Goal: Task Accomplishment & Management: Use online tool/utility

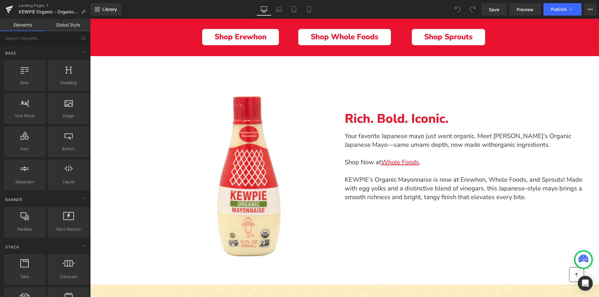
scroll to position [197, 0]
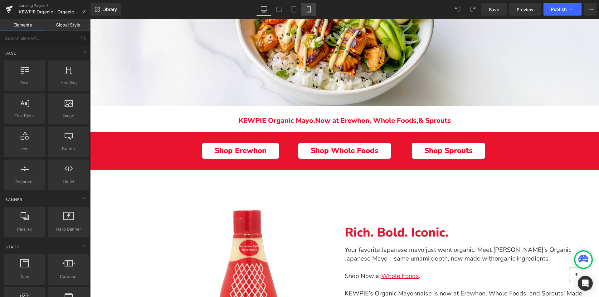
click at [305, 7] on link "Mobile" at bounding box center [308, 9] width 15 height 12
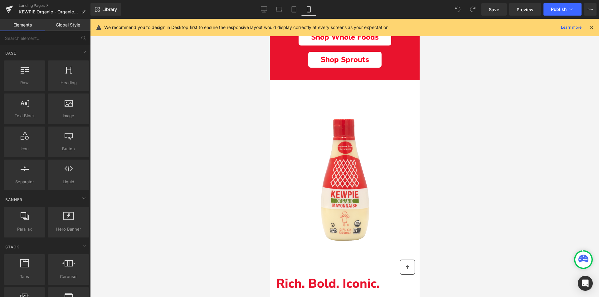
scroll to position [166, 0]
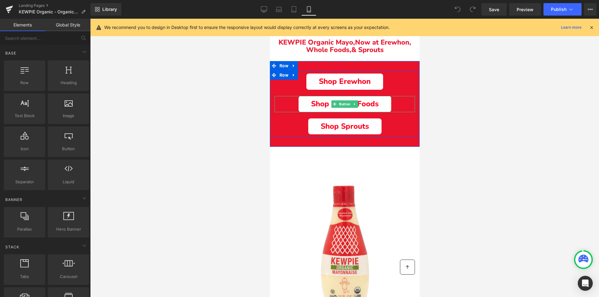
drag, startPoint x: 384, startPoint y: 103, endPoint x: 371, endPoint y: 114, distance: 16.8
click at [384, 103] on link "Shop Whole Foods" at bounding box center [344, 104] width 93 height 16
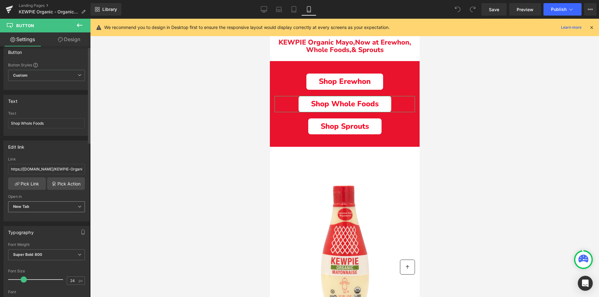
scroll to position [0, 0]
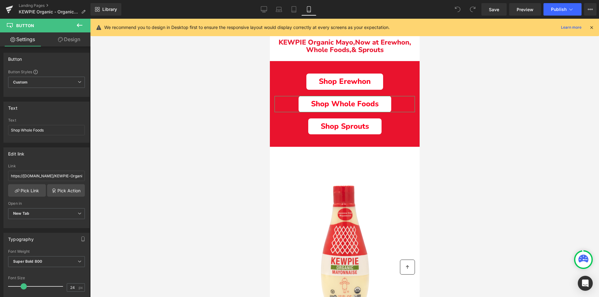
click at [70, 38] on link "Design" at bounding box center [68, 39] width 45 height 14
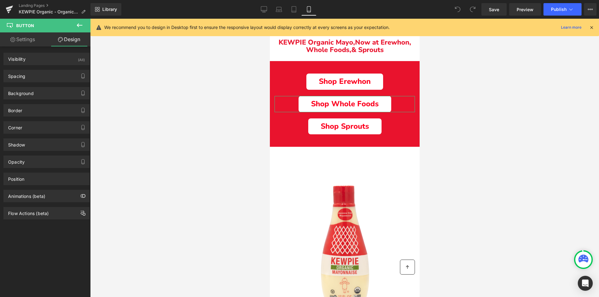
click at [28, 40] on link "Settings" at bounding box center [22, 39] width 45 height 14
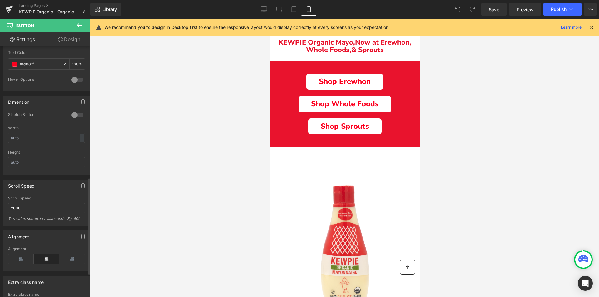
scroll to position [339, 0]
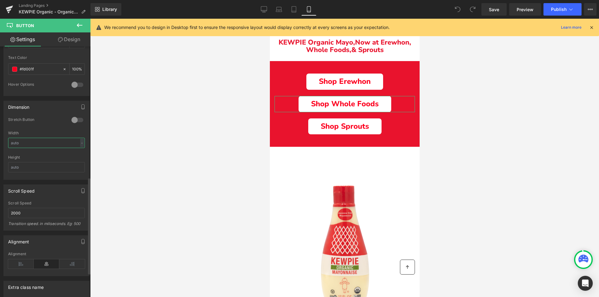
click at [17, 142] on input "text" at bounding box center [46, 143] width 77 height 10
click at [30, 144] on input "text" at bounding box center [46, 143] width 77 height 10
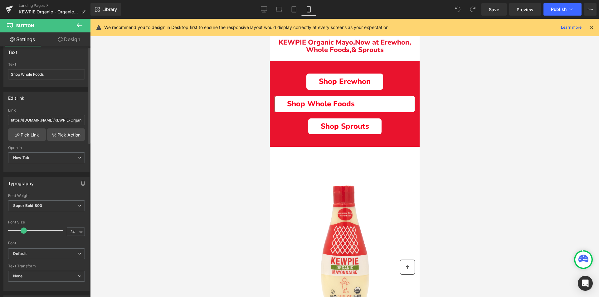
scroll to position [0, 0]
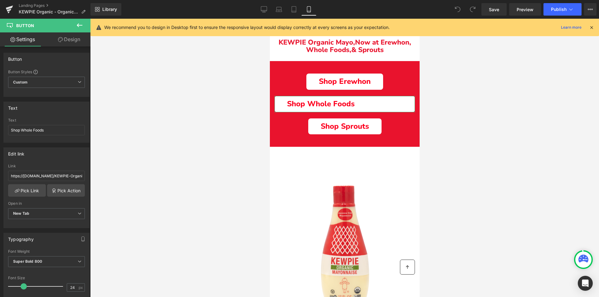
type input "100"
click at [72, 41] on link "Design" at bounding box center [68, 39] width 45 height 14
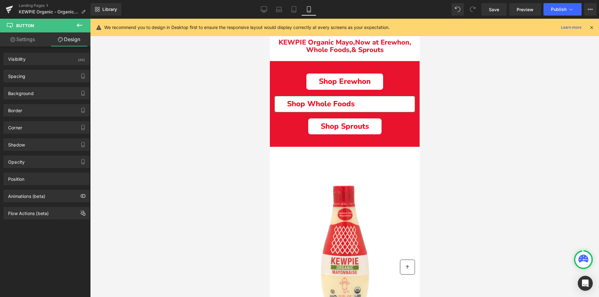
click at [21, 45] on link "Settings" at bounding box center [22, 39] width 45 height 14
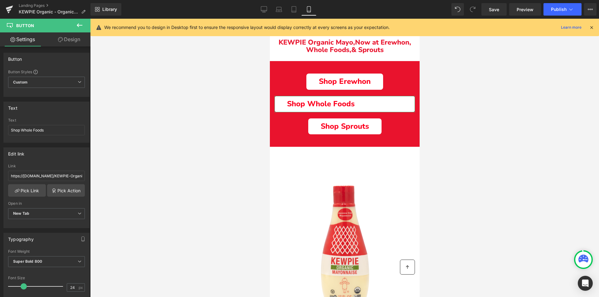
click at [58, 42] on icon at bounding box center [60, 39] width 5 height 5
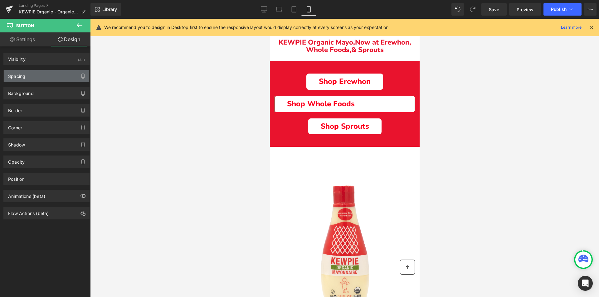
click at [50, 71] on div "Spacing" at bounding box center [46, 76] width 85 height 12
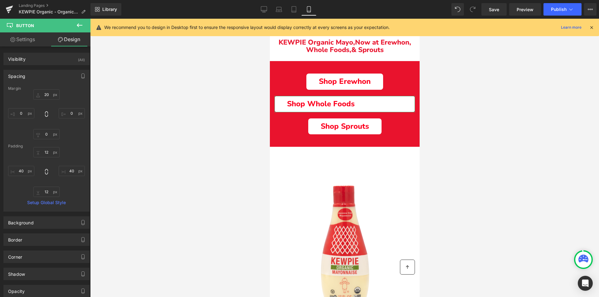
click at [41, 77] on div "Spacing" at bounding box center [46, 76] width 85 height 12
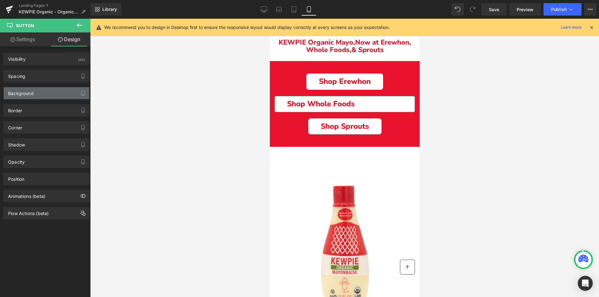
click at [35, 97] on div "Background" at bounding box center [46, 93] width 85 height 12
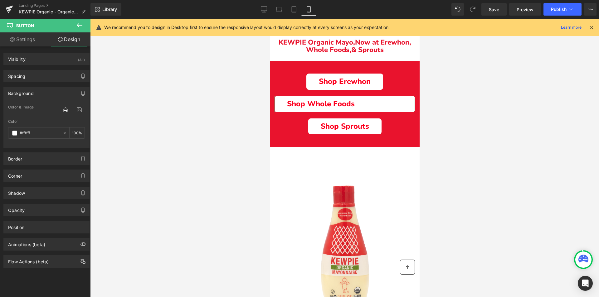
click at [35, 95] on div "Background" at bounding box center [46, 93] width 85 height 12
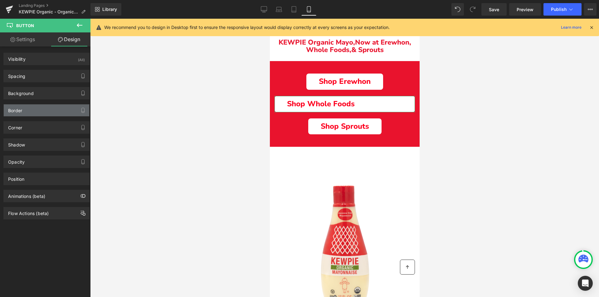
click at [38, 111] on div "Border" at bounding box center [46, 110] width 85 height 12
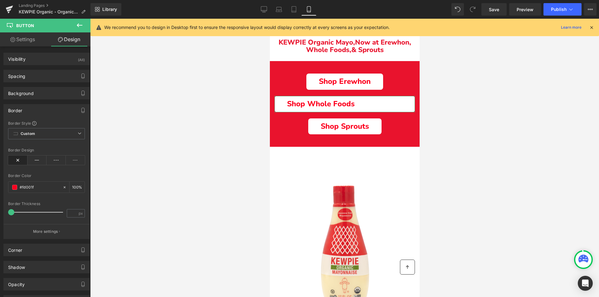
click at [38, 111] on div "Border" at bounding box center [46, 110] width 85 height 12
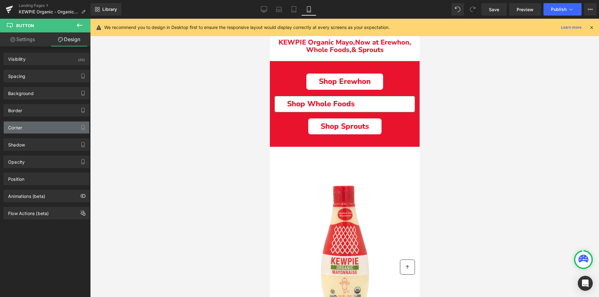
click at [31, 123] on div "Corner" at bounding box center [46, 128] width 85 height 12
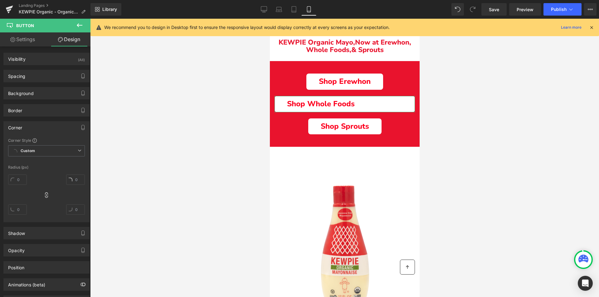
click at [31, 123] on div "Corner" at bounding box center [46, 128] width 85 height 12
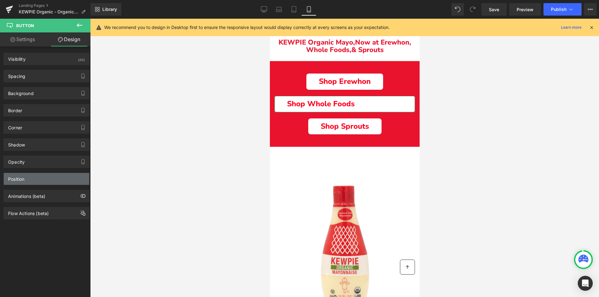
click at [44, 183] on div "Position" at bounding box center [46, 179] width 85 height 12
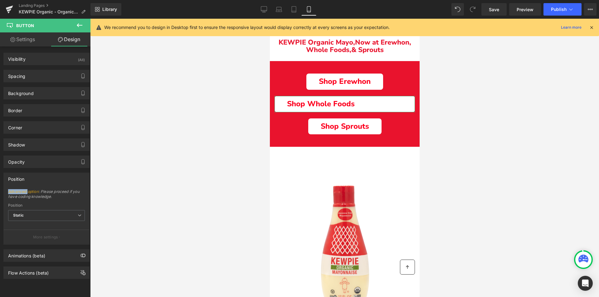
click at [44, 183] on div "Position" at bounding box center [46, 179] width 85 height 12
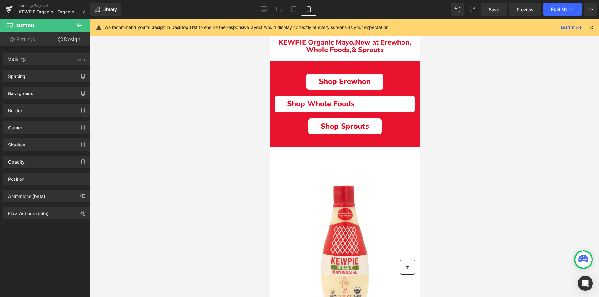
click at [30, 37] on link "Settings" at bounding box center [22, 39] width 45 height 14
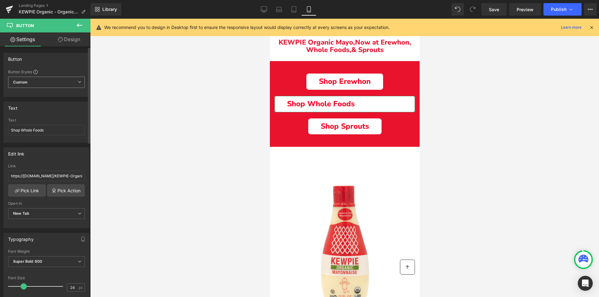
click at [46, 85] on span "Custom Setup Global Style" at bounding box center [46, 82] width 77 height 11
click at [46, 85] on span "Custom Setup Global Style" at bounding box center [45, 82] width 74 height 11
click at [47, 131] on input "Shop Whole Foods" at bounding box center [46, 130] width 77 height 10
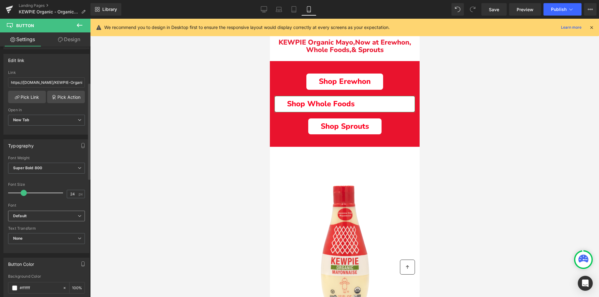
scroll to position [156, 0]
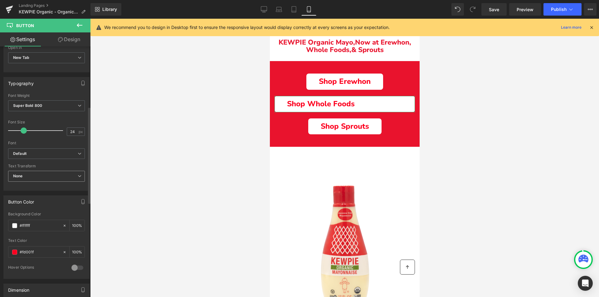
click at [68, 181] on span "None" at bounding box center [46, 176] width 77 height 11
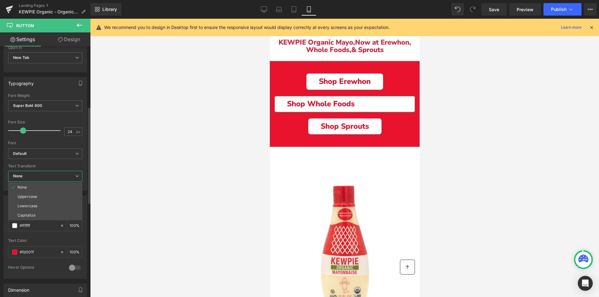
click at [64, 175] on span "None" at bounding box center [45, 176] width 74 height 11
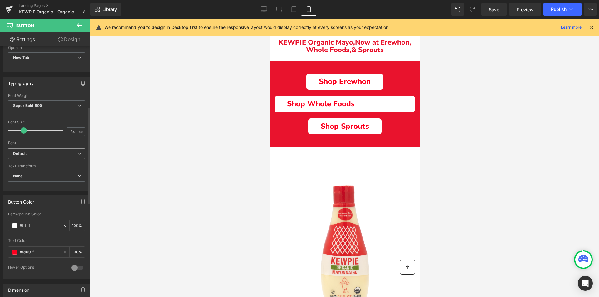
click at [60, 159] on div "Default Default Courgette Work Sans Roboto Poppins Gloria Hallelujah Noto Serif…" at bounding box center [46, 155] width 77 height 14
click at [59, 158] on span "Default" at bounding box center [46, 153] width 77 height 11
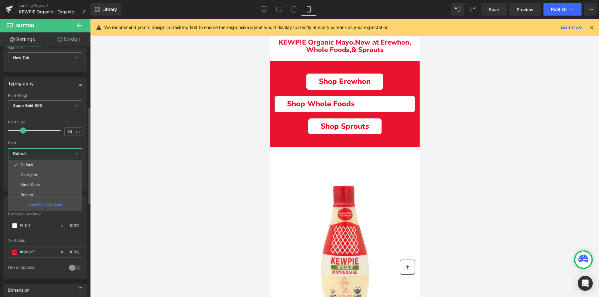
click at [59, 155] on b "Default" at bounding box center [44, 153] width 62 height 5
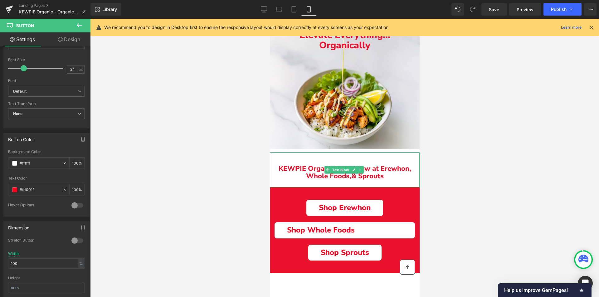
scroll to position [125, 0]
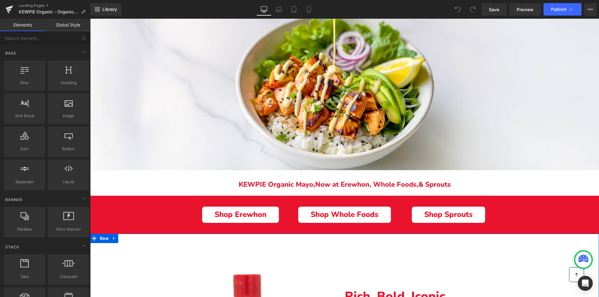
scroll to position [166, 0]
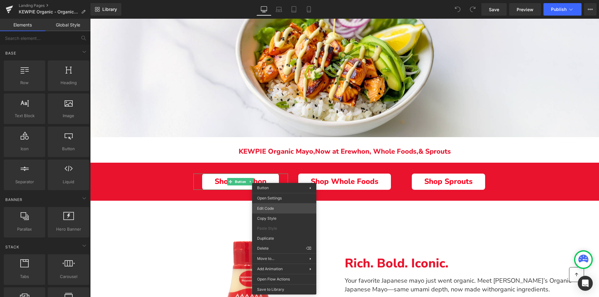
click at [278, 0] on div "You are previewing how the will restyle your page. You can not edit Elements in…" at bounding box center [299, 0] width 599 height 0
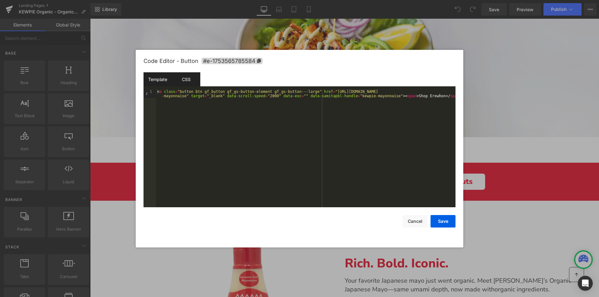
click at [185, 80] on div "CSS" at bounding box center [186, 79] width 28 height 14
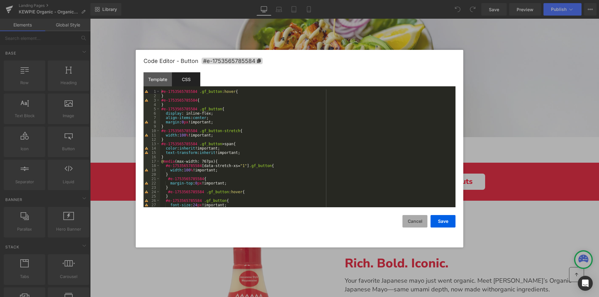
click at [415, 220] on button "Cancel" at bounding box center [414, 221] width 25 height 12
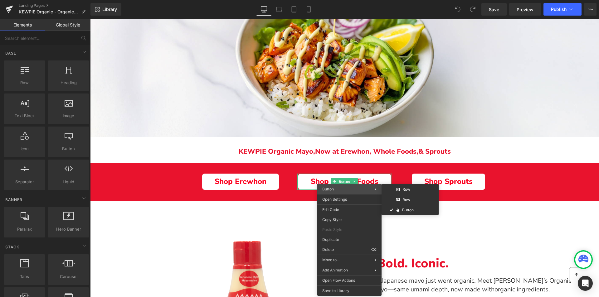
click at [345, 191] on span "Button" at bounding box center [348, 189] width 52 height 6
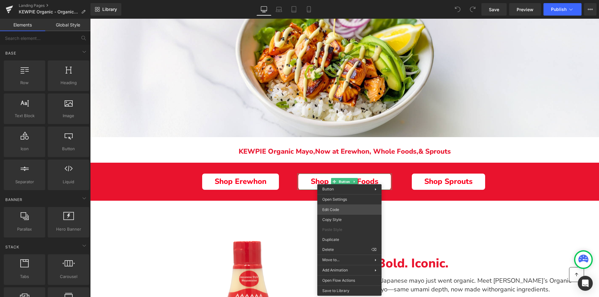
click at [340, 0] on div "You are previewing how the will restyle your page. You can not edit Elements in…" at bounding box center [299, 0] width 599 height 0
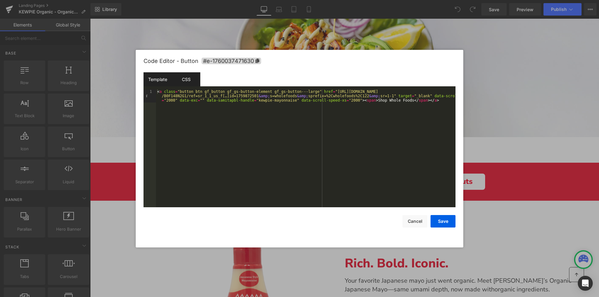
click at [194, 76] on div "CSS" at bounding box center [186, 79] width 28 height 14
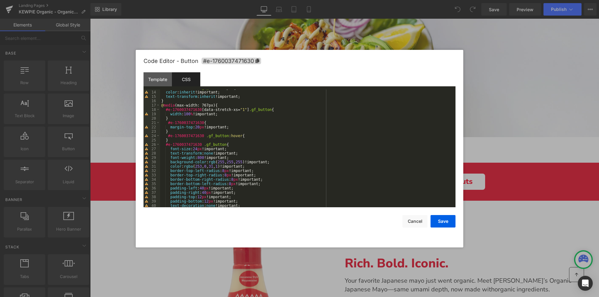
scroll to position [112, 0]
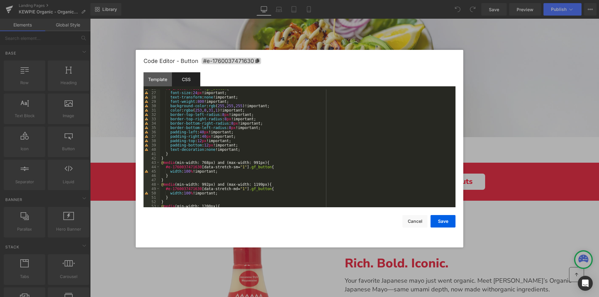
click at [244, 149] on div "#e-1760037471630 .gf_button { font-size : 24 px !important; text-transform : no…" at bounding box center [306, 149] width 293 height 127
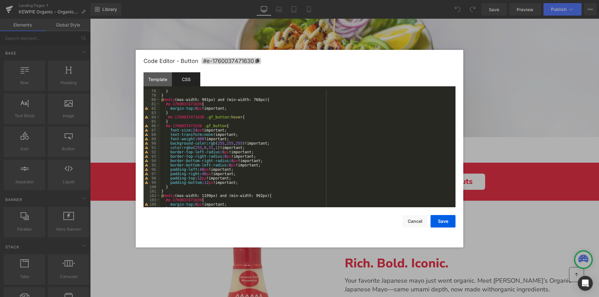
scroll to position [337, 0]
click at [246, 180] on div "} } @ media (max-width: 991px) and (min-width: 768px) { #e-1760037471630 { marg…" at bounding box center [306, 152] width 293 height 127
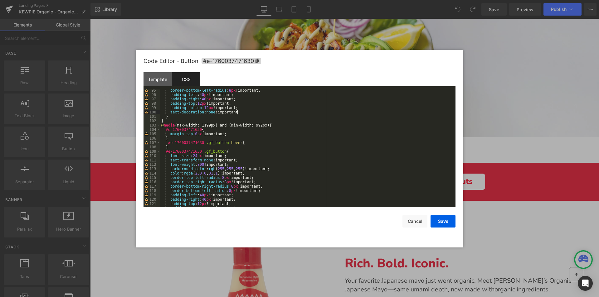
scroll to position [430, 0]
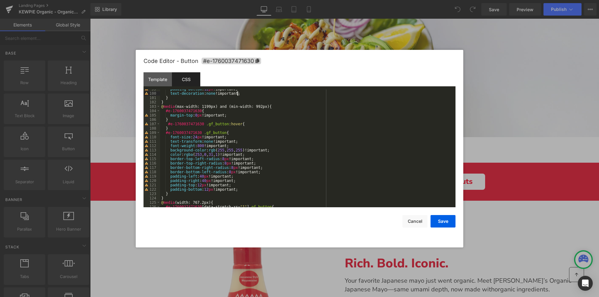
click at [237, 188] on div "padding-bottom : 12 px !important; text-decoration : none !important; } } @ med…" at bounding box center [306, 150] width 293 height 127
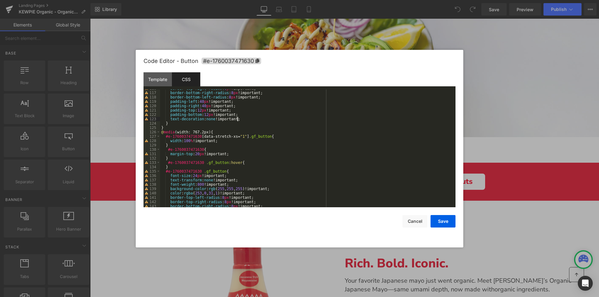
scroll to position [543, 0]
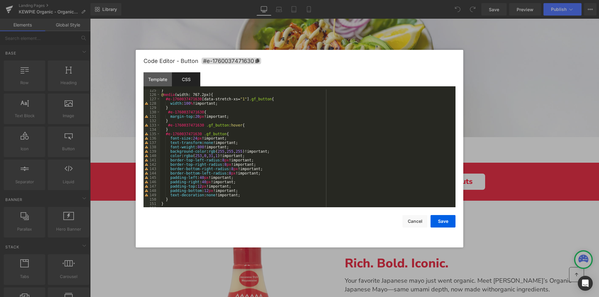
click at [250, 194] on div "} @ media (width: 767.2px) { #e-1760037471630 [ data-stretch-xs = " 1 " ] .gf_b…" at bounding box center [306, 151] width 293 height 127
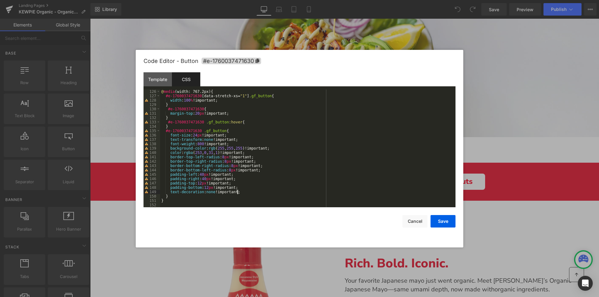
scroll to position [546, 0]
click at [441, 222] on button "Save" at bounding box center [442, 221] width 25 height 12
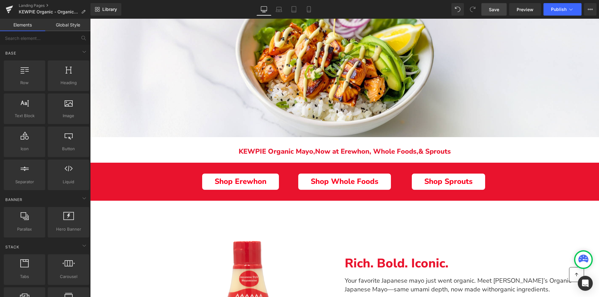
click at [495, 9] on span "Save" at bounding box center [494, 9] width 10 height 7
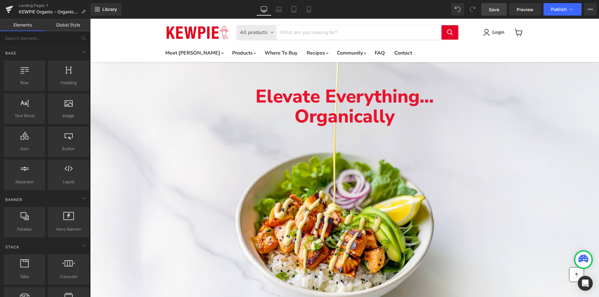
scroll to position [0, 0]
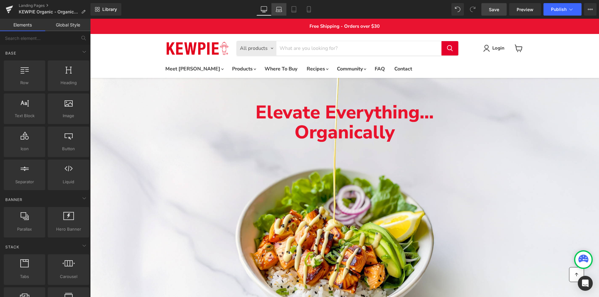
click at [277, 6] on icon at bounding box center [279, 9] width 6 height 6
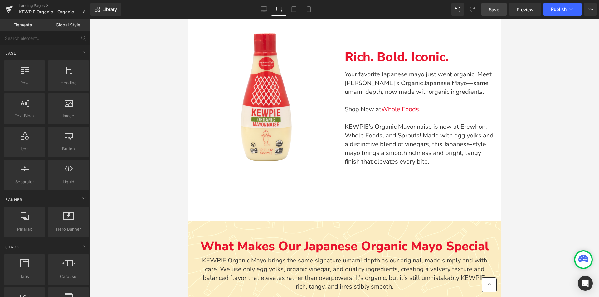
scroll to position [312, 0]
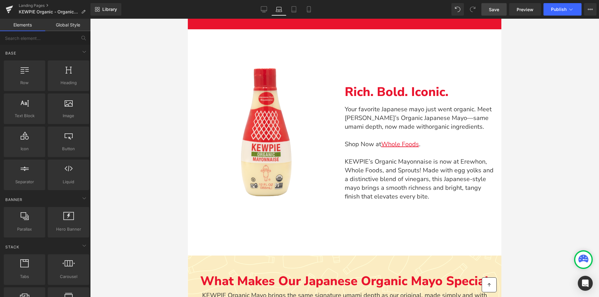
click at [316, 132] on div "Main content" at bounding box center [265, 132] width 147 height 138
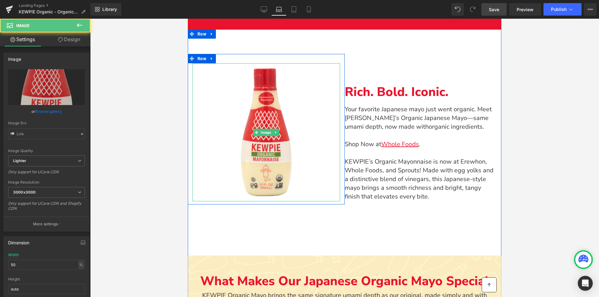
type input "https://ucarecdn.com/957e794f-e12e-4f4c-bd16-2228b72815d2/-/format/auto/-/previ…"
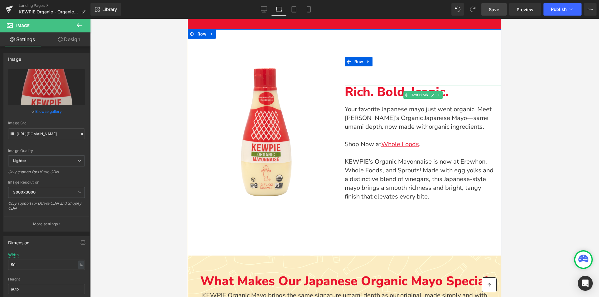
click at [460, 88] on p "Rich. Bold. Iconic." at bounding box center [423, 92] width 157 height 14
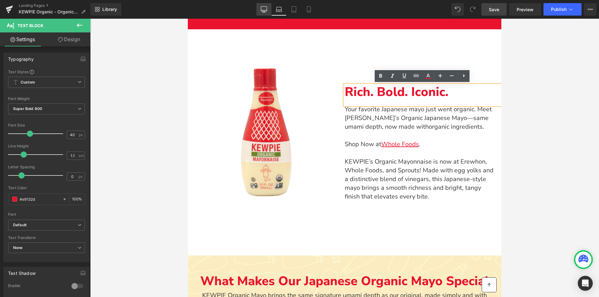
drag, startPoint x: 268, startPoint y: 9, endPoint x: 171, endPoint y: 19, distance: 97.8
click at [268, 9] on link "Desktop" at bounding box center [263, 9] width 15 height 12
type input "100"
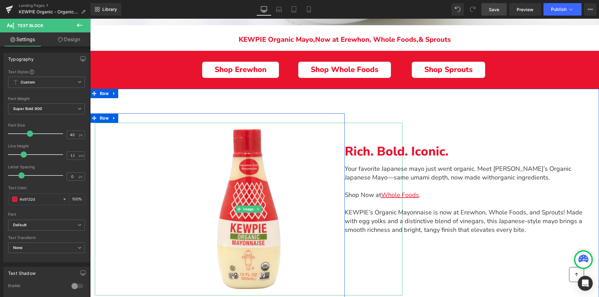
scroll to position [296, 0]
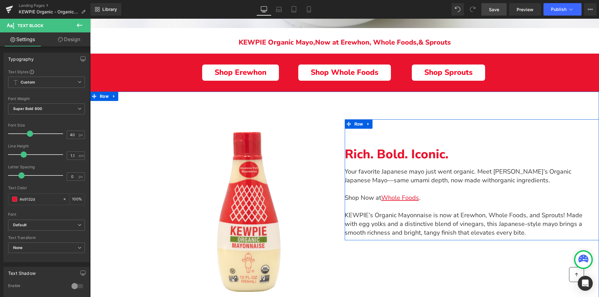
click at [463, 198] on div "Your favorite Japanese mayo just went organic. Meet KEWPIE’s Organic Japanese M…" at bounding box center [472, 202] width 254 height 70
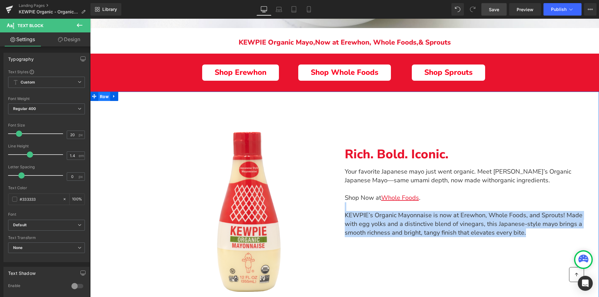
click at [104, 98] on span "Row" at bounding box center [104, 96] width 12 height 9
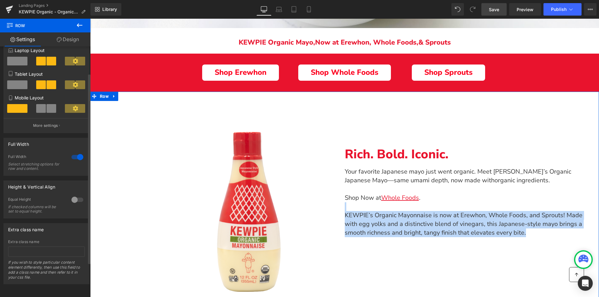
scroll to position [0, 0]
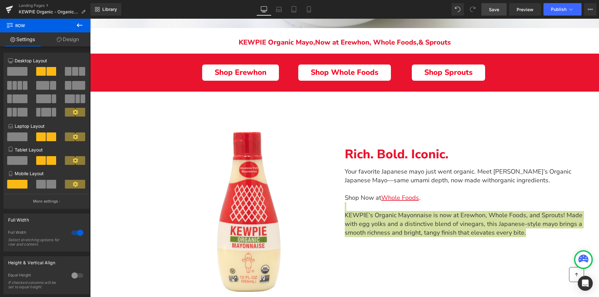
click at [67, 37] on link "Design" at bounding box center [67, 39] width 45 height 14
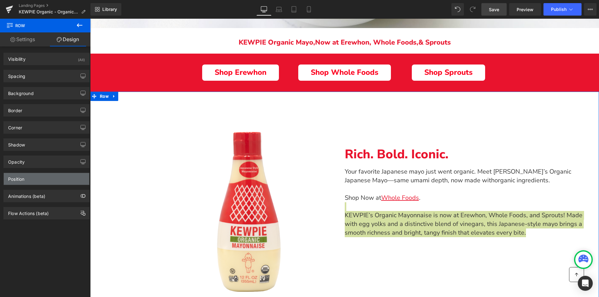
click at [42, 174] on div "Position" at bounding box center [46, 179] width 85 height 12
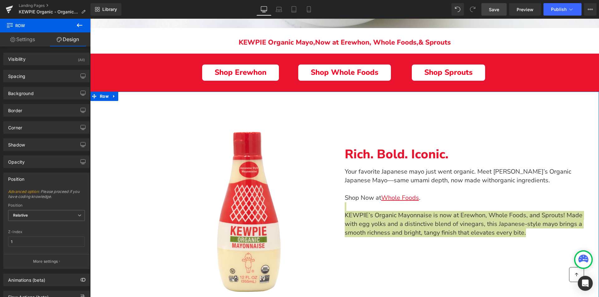
click at [42, 174] on div "Position" at bounding box center [46, 179] width 85 height 12
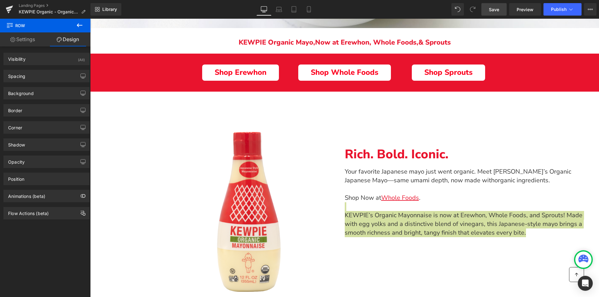
click at [30, 35] on link "Settings" at bounding box center [22, 39] width 45 height 14
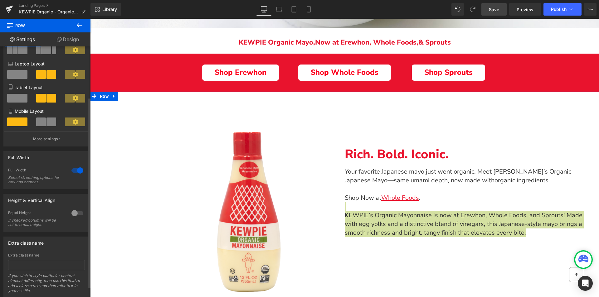
scroll to position [80, 0]
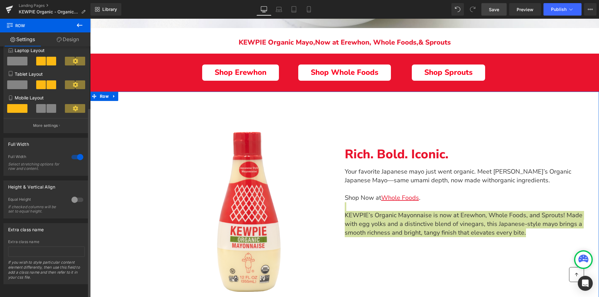
click at [70, 196] on div at bounding box center [77, 200] width 15 height 10
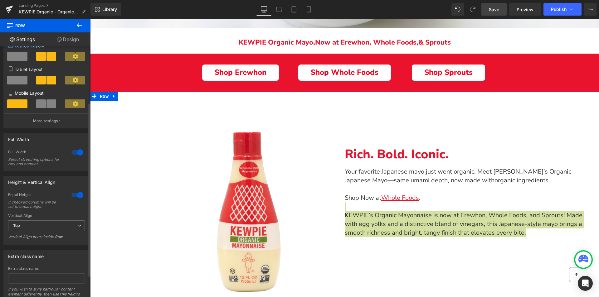
scroll to position [112, 0]
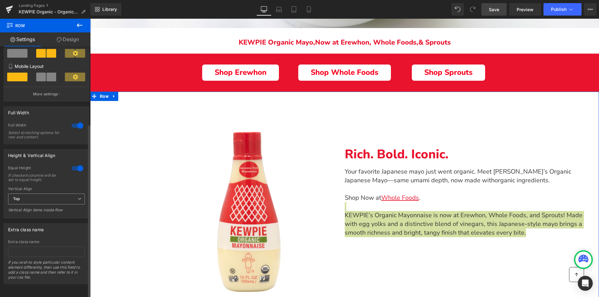
click at [60, 194] on span "Top" at bounding box center [46, 199] width 77 height 11
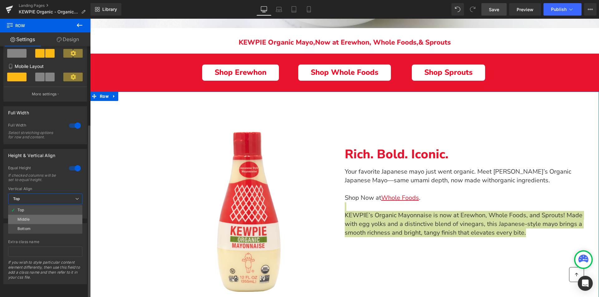
click at [51, 215] on li "Middle" at bounding box center [45, 219] width 74 height 9
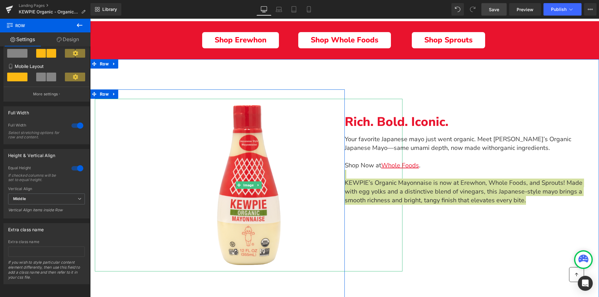
scroll to position [359, 0]
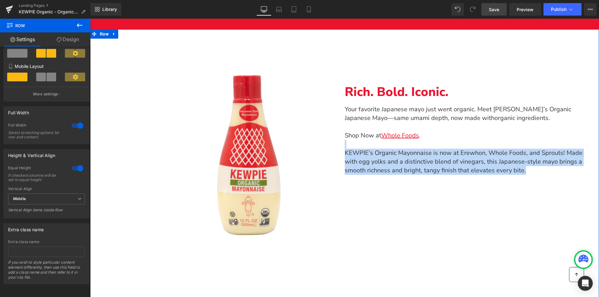
click at [398, 181] on div "Rich. Bold. Iconic. Text Block Your favorite Japanese mayo just went organic. M…" at bounding box center [472, 166] width 254 height 218
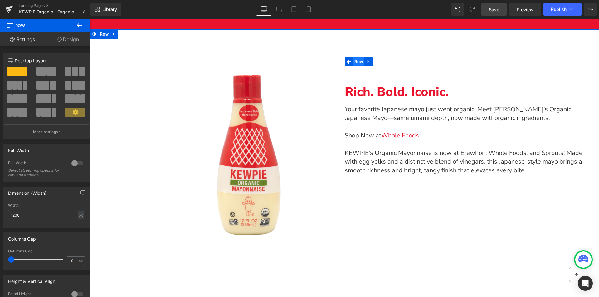
click at [361, 60] on span "Row" at bounding box center [359, 61] width 12 height 9
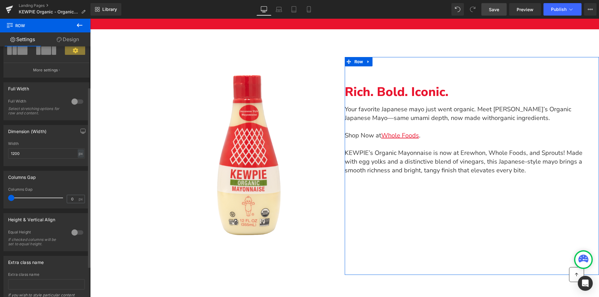
scroll to position [94, 0]
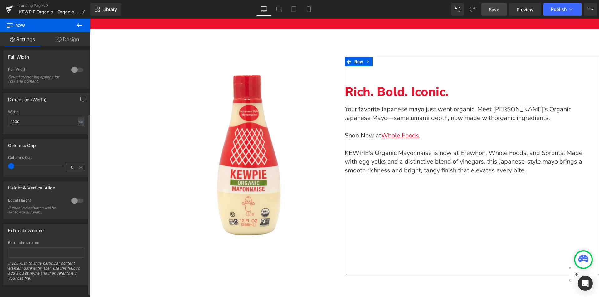
click at [70, 200] on div at bounding box center [77, 201] width 15 height 10
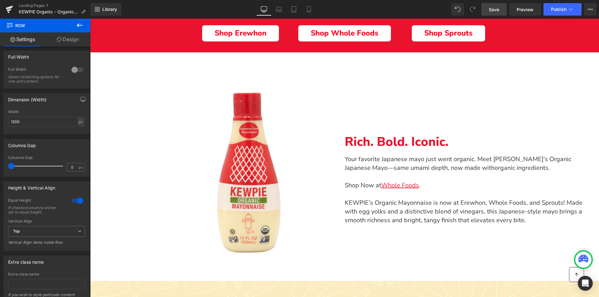
scroll to position [265, 0]
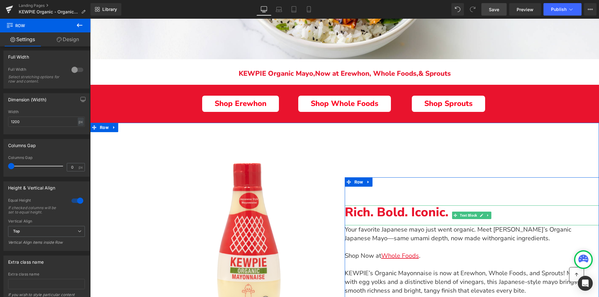
click at [515, 211] on p "Rich. Bold. Iconic." at bounding box center [472, 212] width 254 height 14
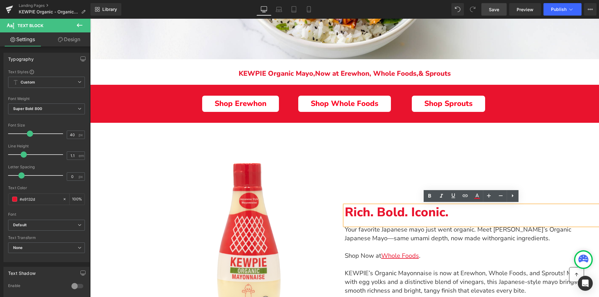
click at [371, 193] on div "Rich. Bold. Iconic. Text Block Your favorite Japanese mayo just went organic. M…" at bounding box center [472, 241] width 254 height 109
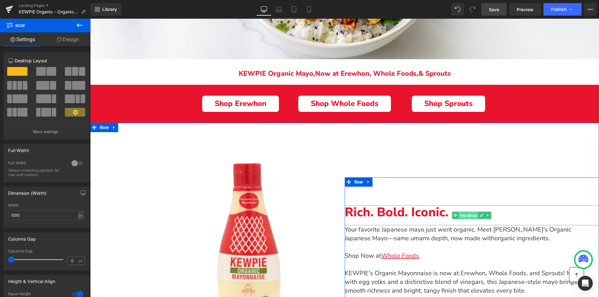
click at [465, 214] on span "Text Block" at bounding box center [468, 215] width 20 height 7
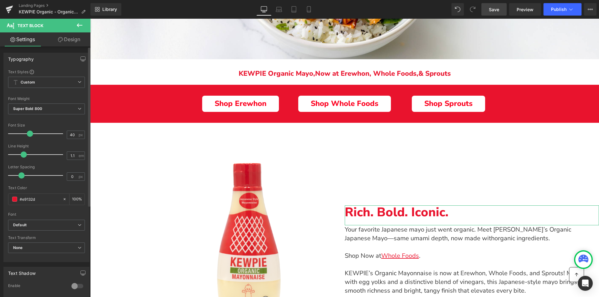
click at [73, 50] on div "Typography Text Styles Custom Custom Setup Global Style Custom Setup Global Sty…" at bounding box center [46, 155] width 93 height 214
click at [70, 42] on link "Design" at bounding box center [68, 39] width 45 height 14
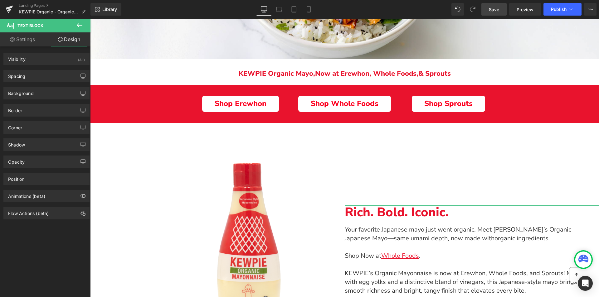
click at [26, 44] on link "Settings" at bounding box center [22, 39] width 45 height 14
type input "100"
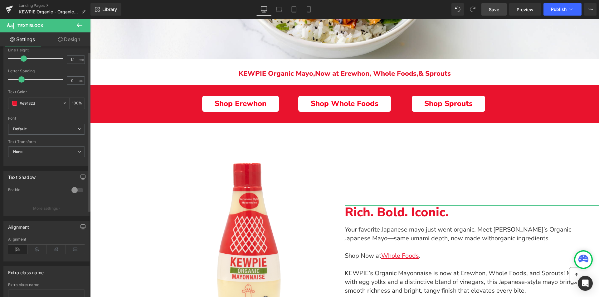
scroll to position [0, 0]
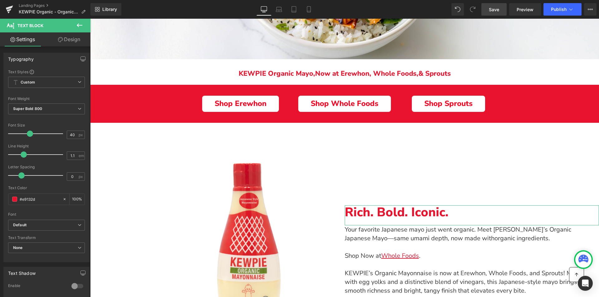
click at [71, 40] on link "Design" at bounding box center [68, 39] width 45 height 14
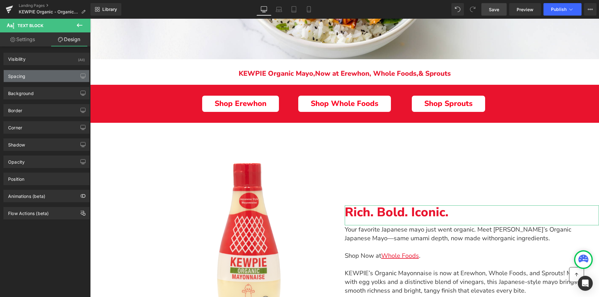
click at [24, 77] on div "Spacing" at bounding box center [16, 74] width 17 height 9
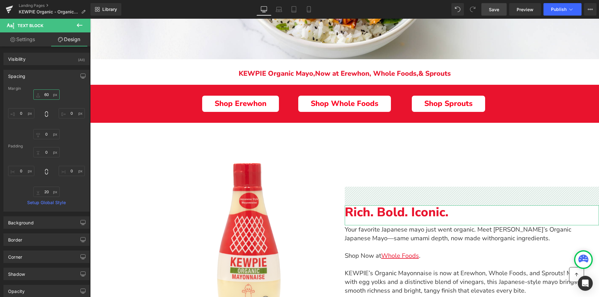
click at [46, 93] on input "60" at bounding box center [46, 94] width 26 height 10
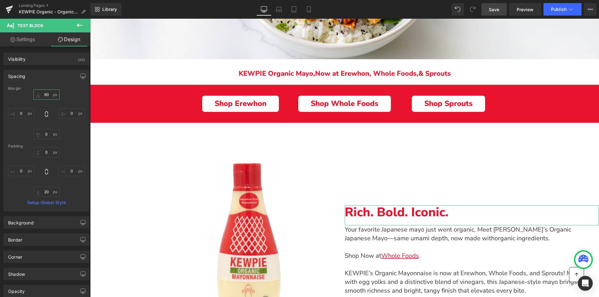
click at [46, 93] on input "60" at bounding box center [46, 94] width 26 height 10
type input "0"
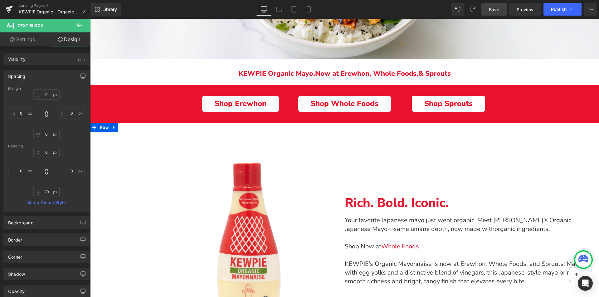
click at [371, 194] on div "Rich. Bold. Iconic. Text Block Your favorite Japanese mayo just went organic. M…" at bounding box center [472, 238] width 254 height 102
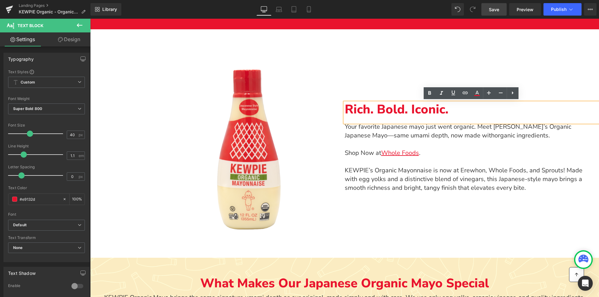
scroll to position [327, 0]
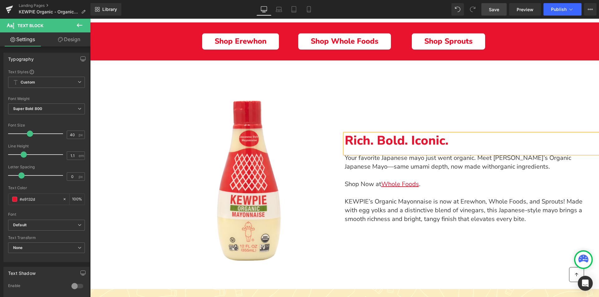
click at [499, 11] on span "Save" at bounding box center [494, 9] width 10 height 7
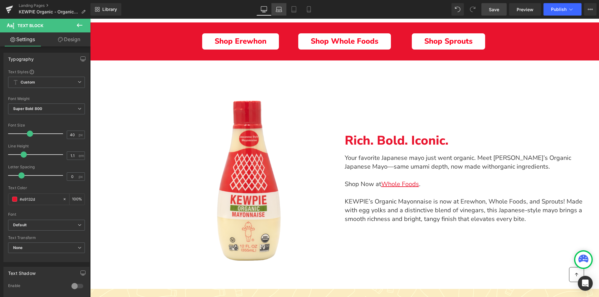
click at [278, 8] on icon at bounding box center [279, 9] width 6 height 6
type input "100"
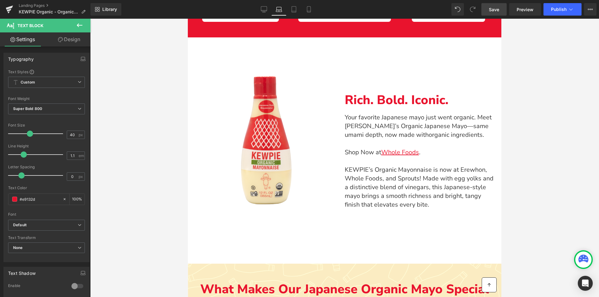
scroll to position [308, 0]
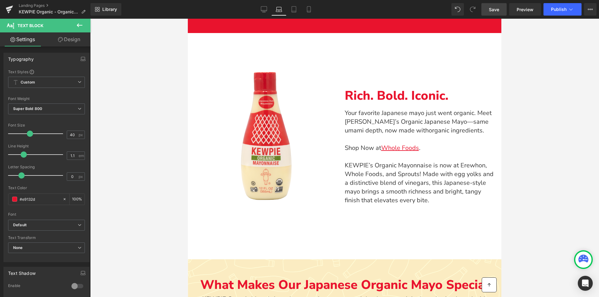
click at [360, 179] on p "KEWPIE’s Organic Mayonnaise is now at Erewhon, Whole Foods, and Sprouts! Made w…" at bounding box center [420, 183] width 151 height 44
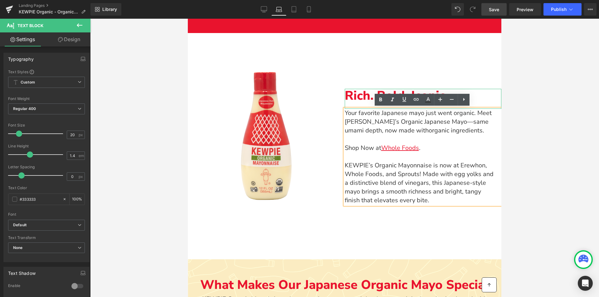
click at [478, 92] on p "Rich. Bold. Iconic." at bounding box center [423, 96] width 157 height 14
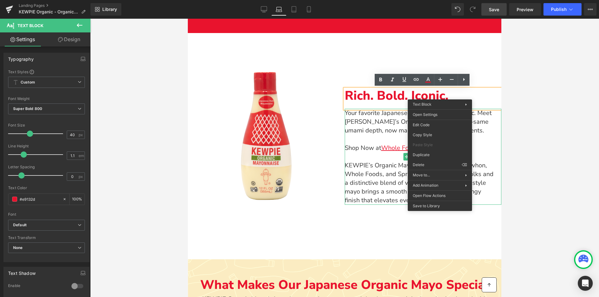
click at [365, 199] on p "KEWPIE’s Organic Mayonnaise is now at Erewhon, Whole Foods, and Sprouts! Made w…" at bounding box center [420, 183] width 151 height 44
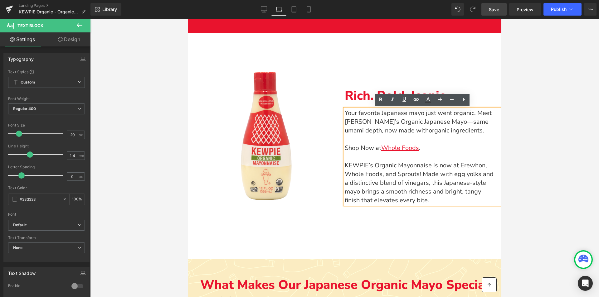
click at [433, 52] on div "Image Row Rich. Bold. Iconic. Text Block Your favorite Japanese mayo just went …" at bounding box center [344, 133] width 313 height 201
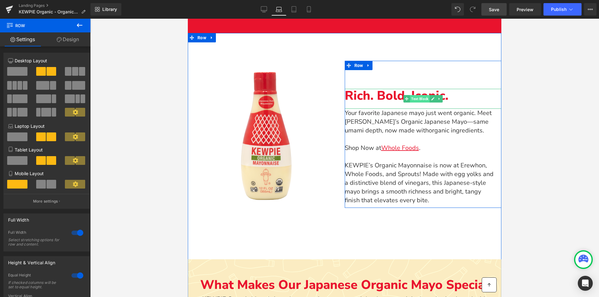
click at [423, 98] on span "Text Block" at bounding box center [420, 98] width 20 height 7
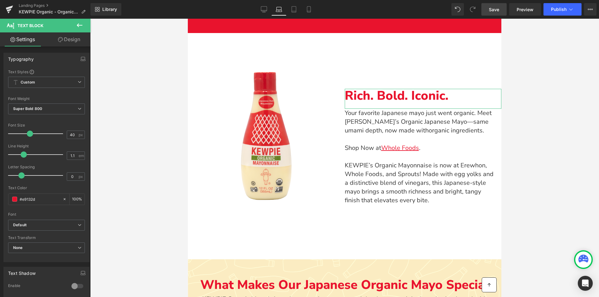
click at [70, 40] on link "Design" at bounding box center [68, 39] width 45 height 14
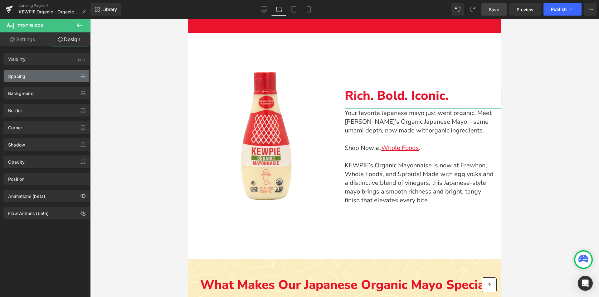
click at [55, 75] on div "Spacing" at bounding box center [46, 76] width 85 height 12
type input "60"
type input "0"
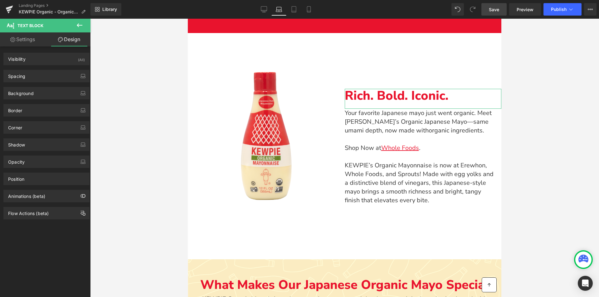
type input "0"
type input "20"
type input "0"
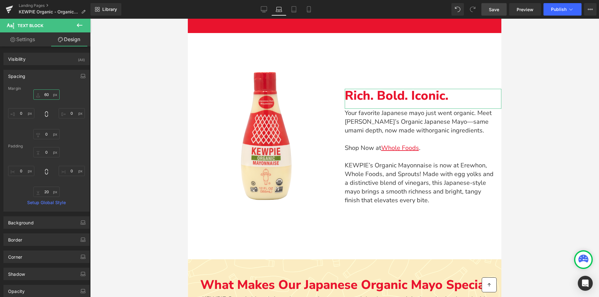
click at [44, 97] on input "60" at bounding box center [46, 94] width 26 height 10
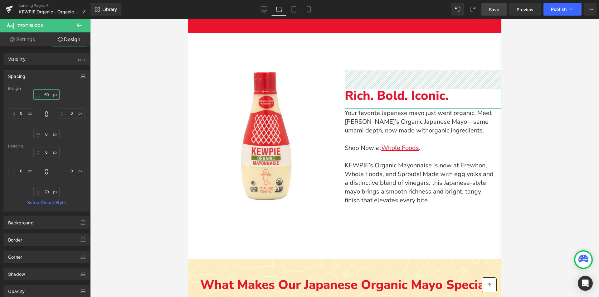
type input "0"
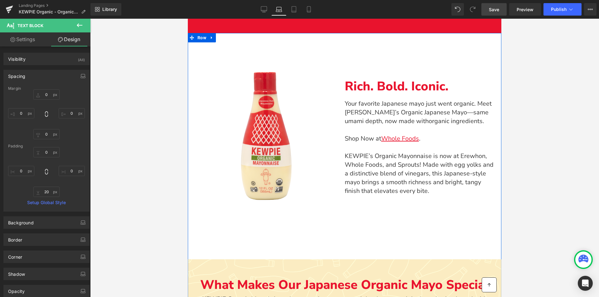
click at [408, 229] on div "Image Row Rich. Bold. Iconic. Text Block Your favorite Japanese mayo just went …" at bounding box center [344, 133] width 313 height 201
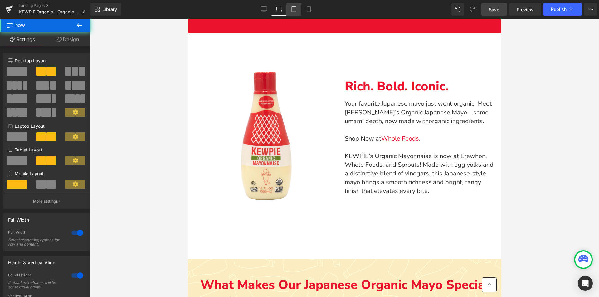
click at [294, 7] on icon at bounding box center [294, 9] width 6 height 6
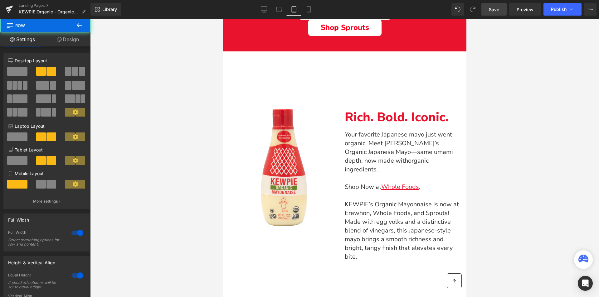
scroll to position [326, 0]
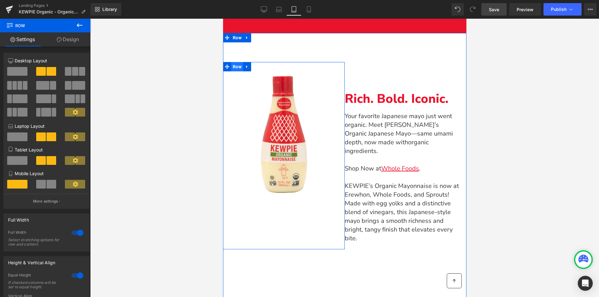
click at [236, 63] on span "Row" at bounding box center [237, 66] width 12 height 9
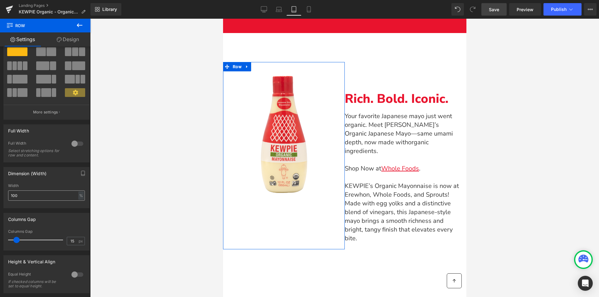
scroll to position [62, 0]
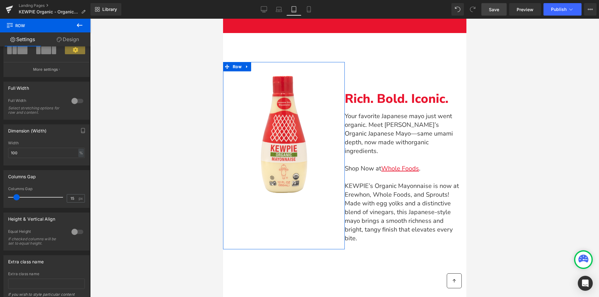
click at [74, 232] on div at bounding box center [77, 232] width 15 height 10
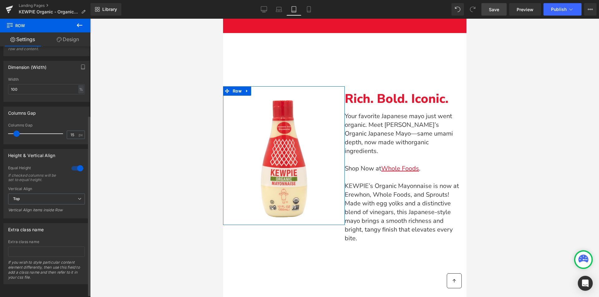
scroll to position [131, 0]
click at [50, 196] on span "Top" at bounding box center [46, 199] width 77 height 11
click at [40, 215] on li "Middle" at bounding box center [45, 219] width 74 height 9
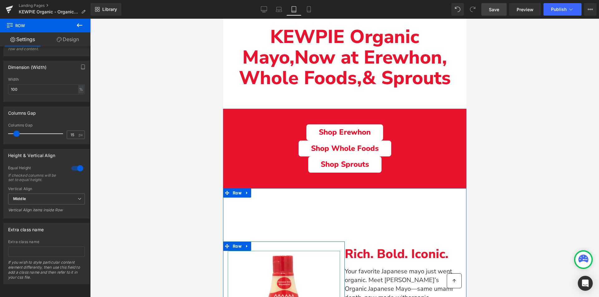
scroll to position [171, 0]
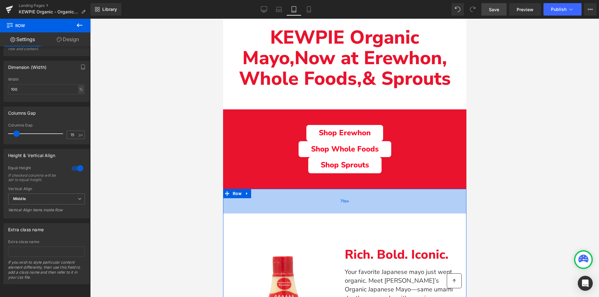
click at [283, 208] on div "79px" at bounding box center [344, 201] width 243 height 25
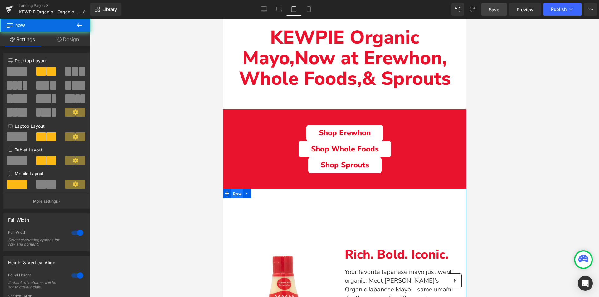
click at [236, 193] on span "Row" at bounding box center [237, 193] width 12 height 9
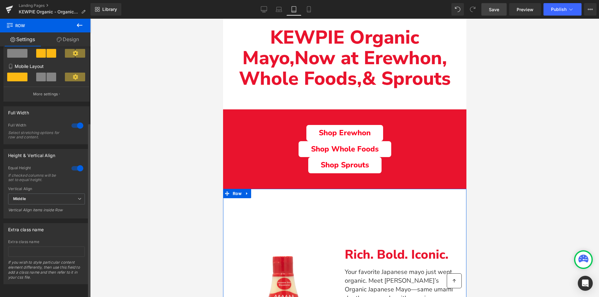
scroll to position [0, 0]
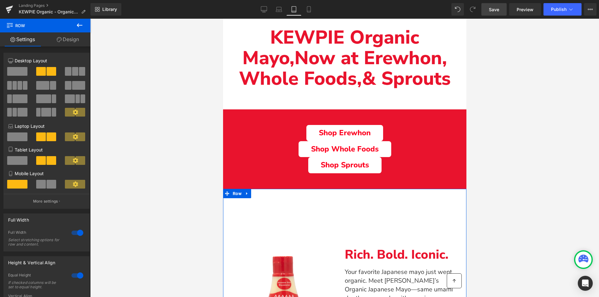
click at [71, 40] on link "Design" at bounding box center [67, 39] width 45 height 14
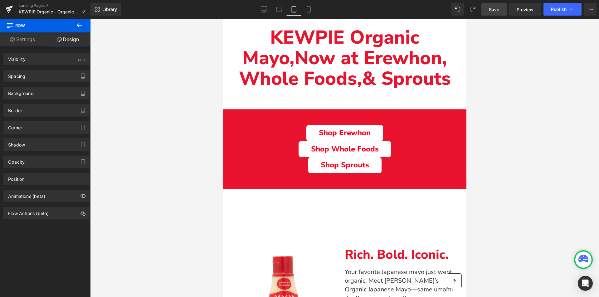
click at [492, 10] on span "Save" at bounding box center [494, 9] width 10 height 7
click at [525, 153] on div at bounding box center [344, 158] width 509 height 278
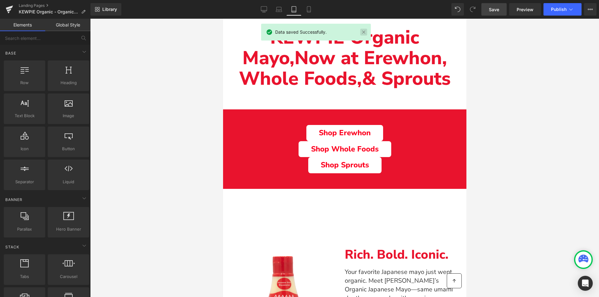
click at [365, 32] on link at bounding box center [363, 32] width 7 height 7
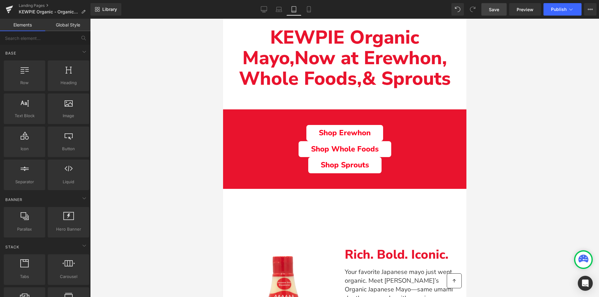
click at [169, 132] on div at bounding box center [344, 158] width 509 height 278
click at [501, 10] on link "Save" at bounding box center [493, 9] width 25 height 12
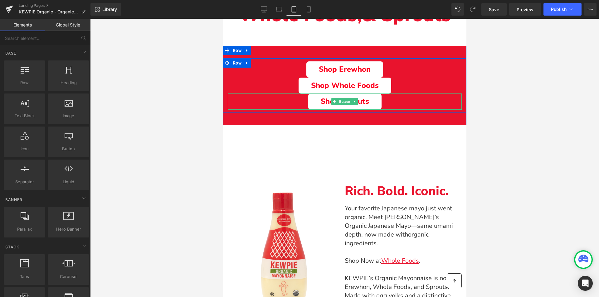
scroll to position [326, 0]
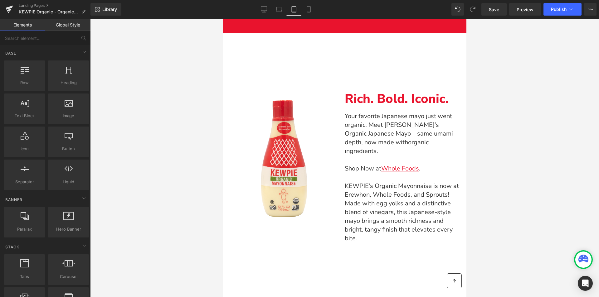
click at [223, 19] on div "60px" at bounding box center [223, 19] width 0 height 0
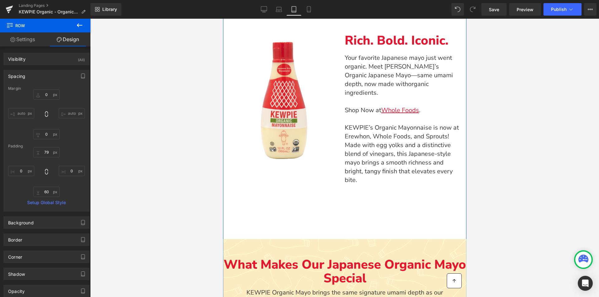
scroll to position [420, 0]
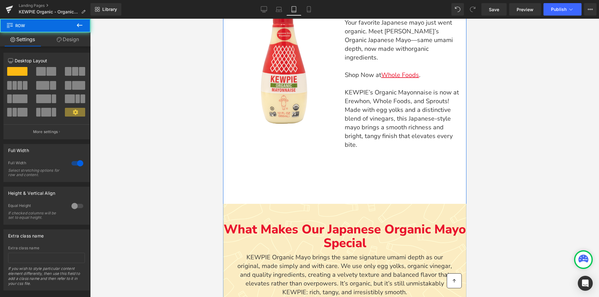
scroll to position [295, 0]
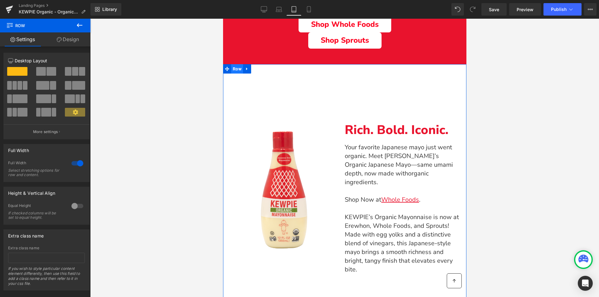
click at [238, 70] on span "Row" at bounding box center [237, 68] width 12 height 9
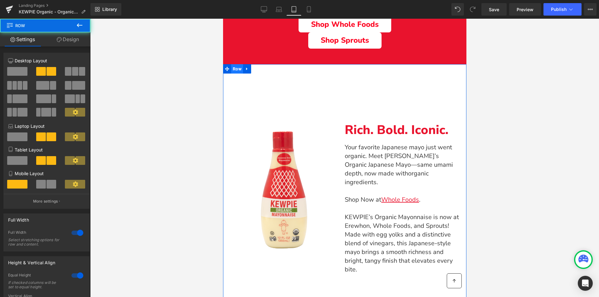
scroll to position [326, 0]
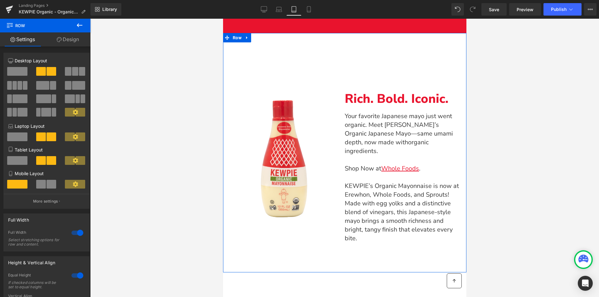
click at [72, 41] on link "Design" at bounding box center [67, 39] width 45 height 14
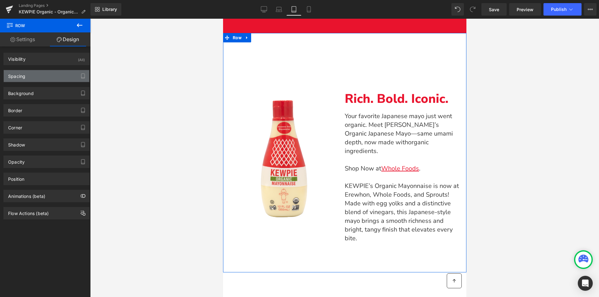
click at [32, 75] on div "Spacing" at bounding box center [46, 76] width 85 height 12
type input "0"
type input "79"
type input "0"
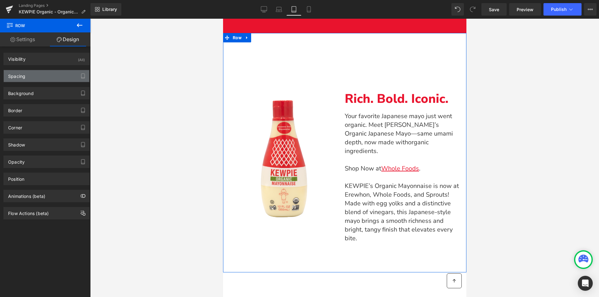
type input "60"
type input "0"
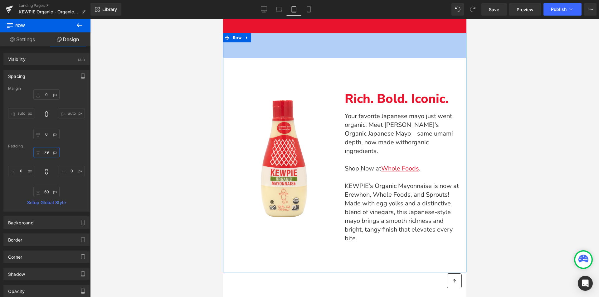
click at [46, 154] on input "79" at bounding box center [46, 152] width 26 height 10
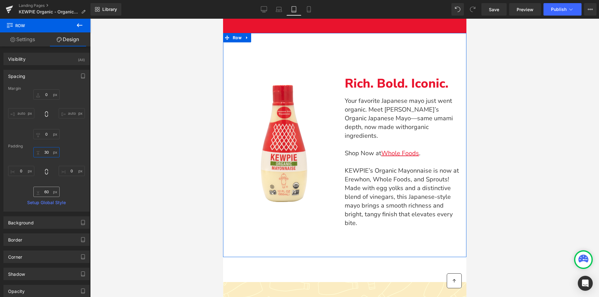
type input "30"
click at [43, 190] on input "60" at bounding box center [46, 192] width 26 height 10
type input "30"
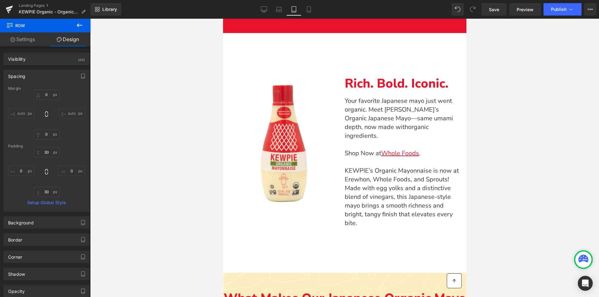
click at [130, 205] on div at bounding box center [344, 158] width 509 height 278
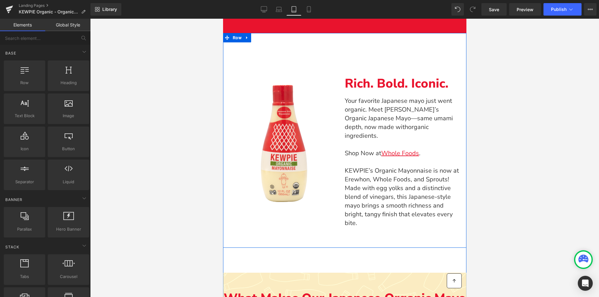
click at [336, 214] on div "Image Row" at bounding box center [284, 140] width 122 height 196
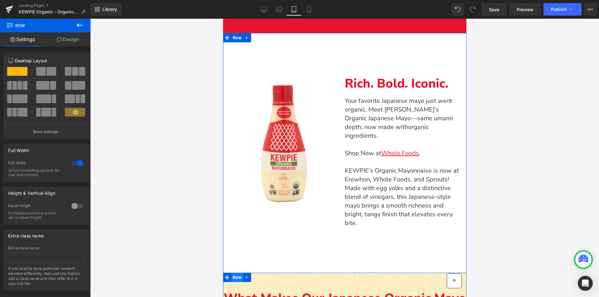
click at [232, 273] on span "Row" at bounding box center [237, 277] width 12 height 9
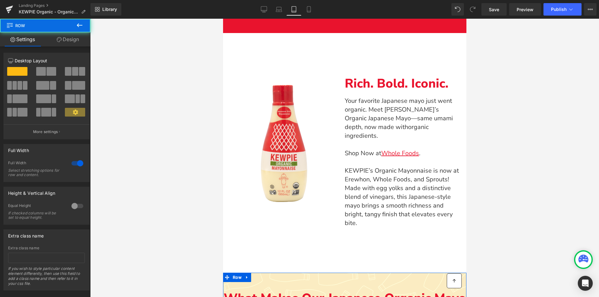
click at [77, 40] on link "Design" at bounding box center [67, 39] width 45 height 14
click at [0, 0] on div "Spacing" at bounding box center [0, 0] width 0 height 0
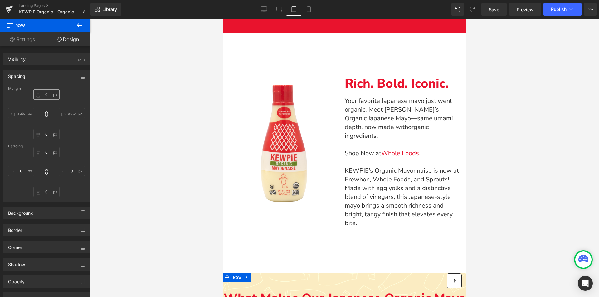
type input "80"
type input "0"
type input "10"
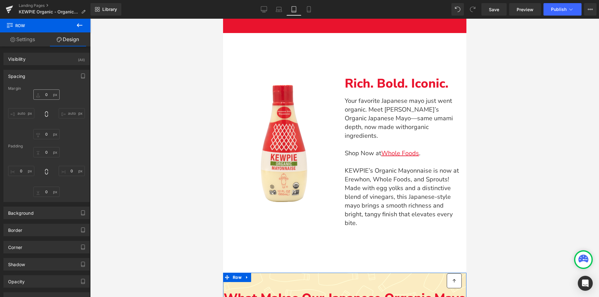
type input "0"
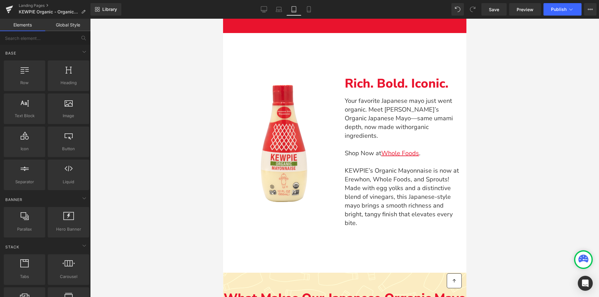
click at [589, 237] on div at bounding box center [344, 158] width 509 height 278
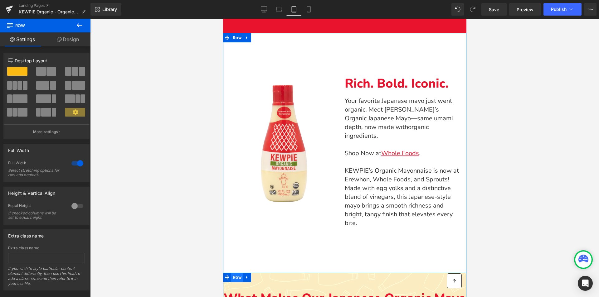
click at [238, 273] on span "Row" at bounding box center [237, 277] width 12 height 9
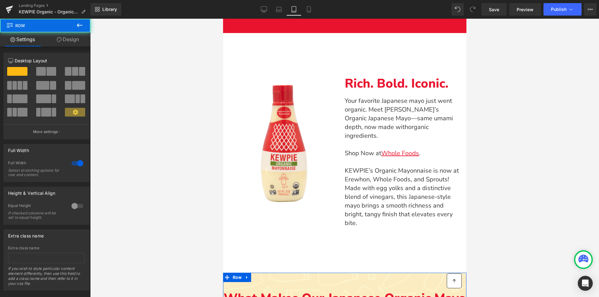
click at [69, 36] on link "Design" at bounding box center [67, 39] width 45 height 14
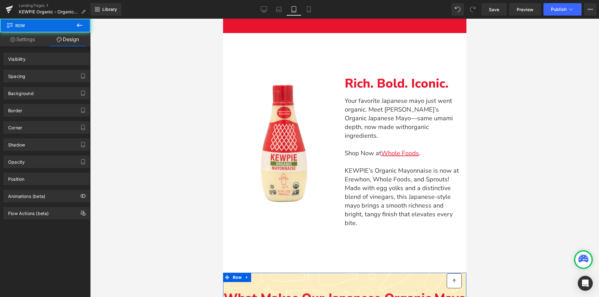
click at [33, 74] on div "Spacing" at bounding box center [46, 76] width 85 height 12
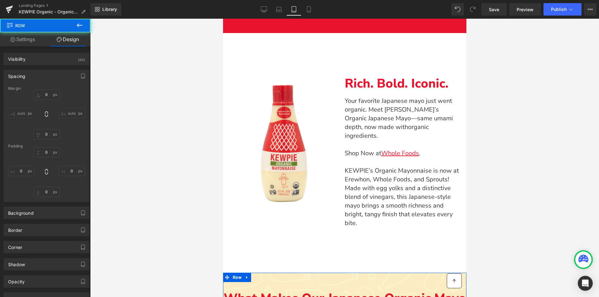
type input "80"
type input "0"
type input "10"
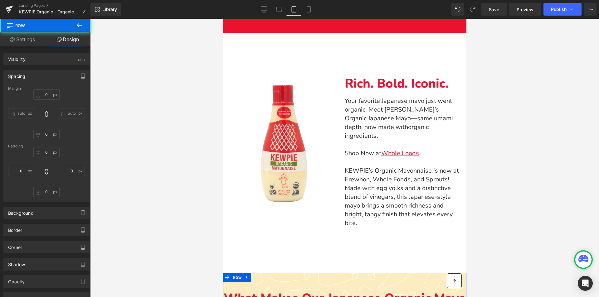
type input "0"
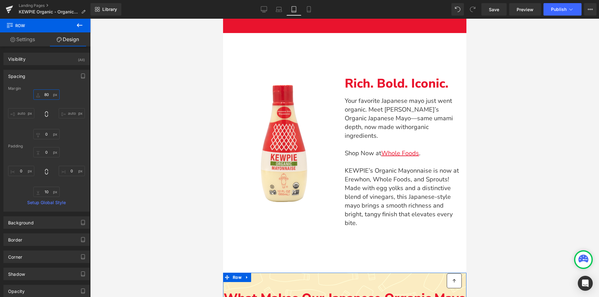
click at [44, 93] on input "80" at bounding box center [46, 94] width 26 height 10
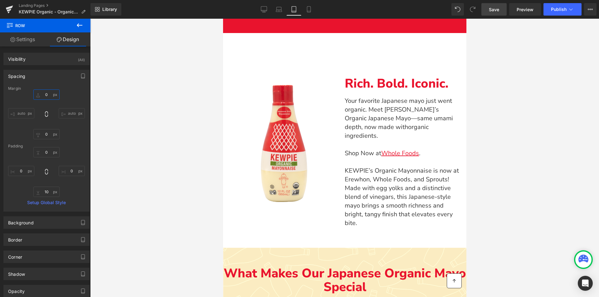
type input "0"
click at [495, 10] on span "Save" at bounding box center [494, 9] width 10 height 7
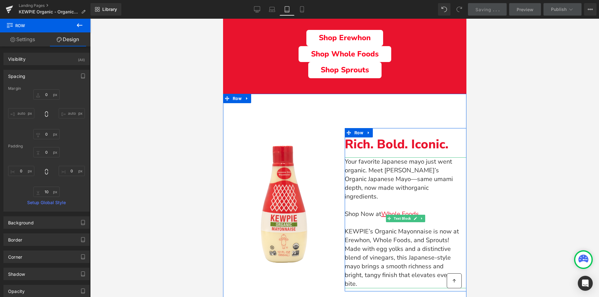
scroll to position [264, 0]
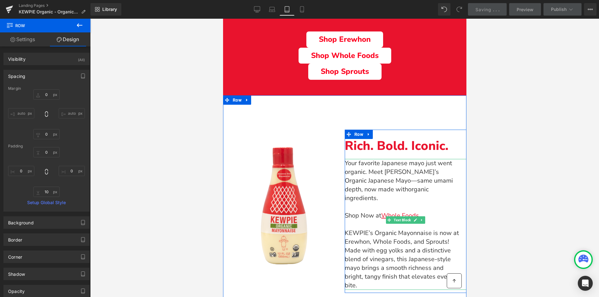
click at [355, 220] on p "To enrich screen reader interactions, please activate Accessibility in Grammarl…" at bounding box center [401, 224] width 115 height 9
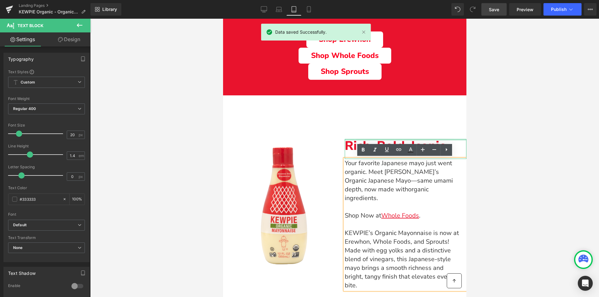
click at [355, 135] on span "Row" at bounding box center [358, 134] width 9 height 7
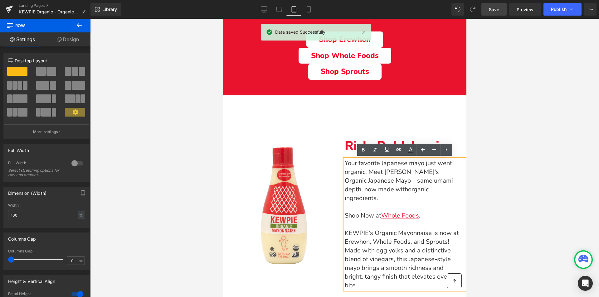
click at [390, 128] on div "Rich. Bold. Iconic. Text Block Your favorite Japanese mayo just went organic. M…" at bounding box center [405, 203] width 122 height 196
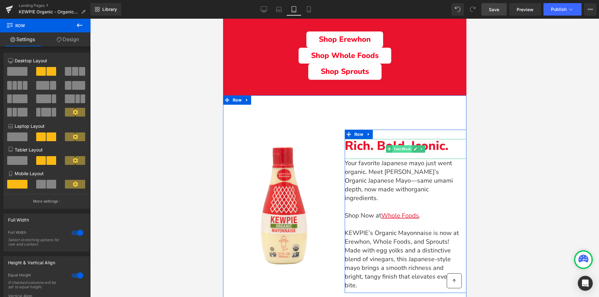
click at [405, 145] on span "Text Block" at bounding box center [402, 148] width 20 height 7
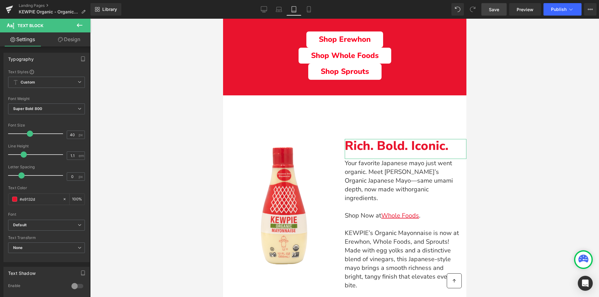
click at [72, 43] on link "Design" at bounding box center [68, 39] width 45 height 14
click at [0, 0] on div "Spacing" at bounding box center [0, 0] width 0 height 0
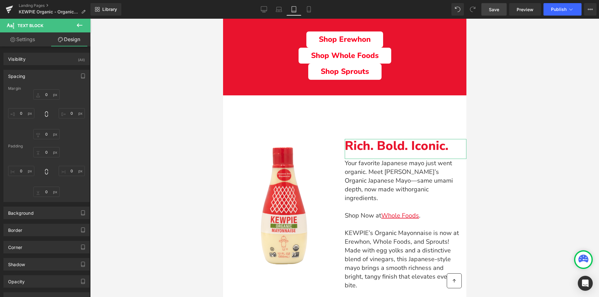
type input "0"
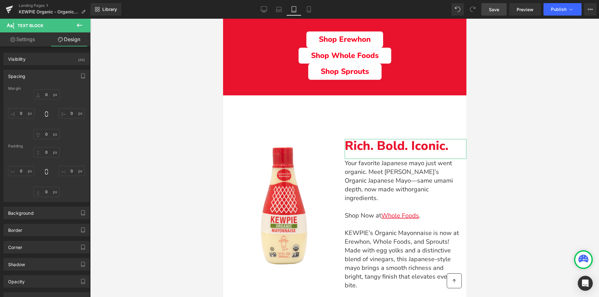
type input "0"
type input "20"
type input "0"
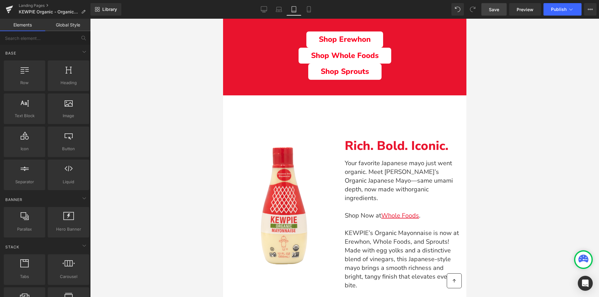
click at [187, 195] on div at bounding box center [344, 158] width 509 height 278
click at [486, 7] on link "Save" at bounding box center [493, 9] width 25 height 12
click at [280, 8] on icon at bounding box center [279, 9] width 6 height 6
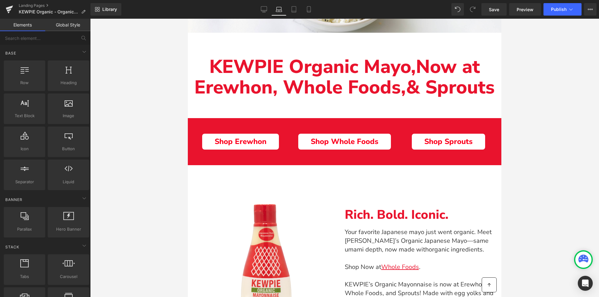
scroll to position [166, 0]
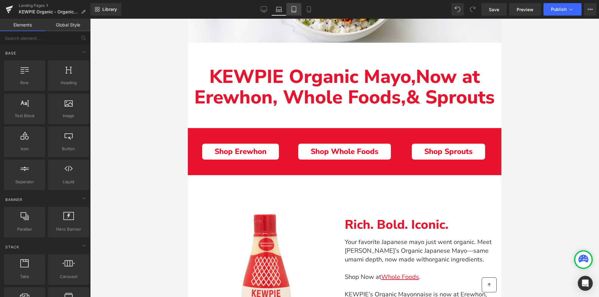
drag, startPoint x: 293, startPoint y: 11, endPoint x: 166, endPoint y: 144, distance: 184.2
click at [293, 11] on icon at bounding box center [294, 9] width 6 height 6
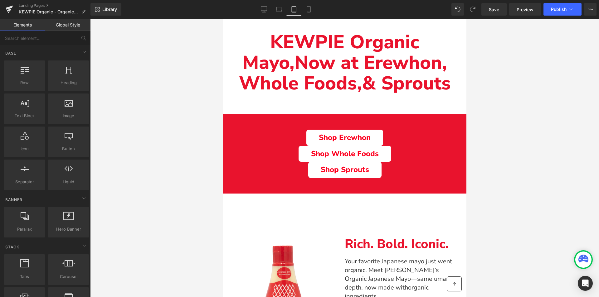
scroll to position [155, 0]
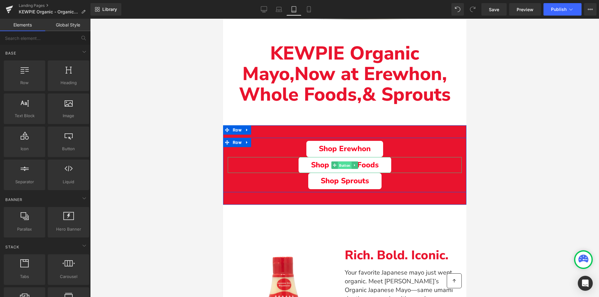
click at [346, 165] on span "Button" at bounding box center [344, 165] width 14 height 7
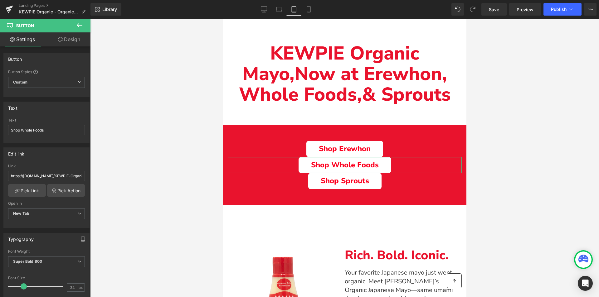
click at [81, 40] on link "Design" at bounding box center [68, 39] width 45 height 14
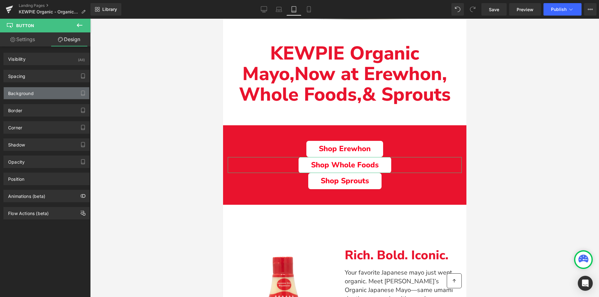
type input "0"
type input "12"
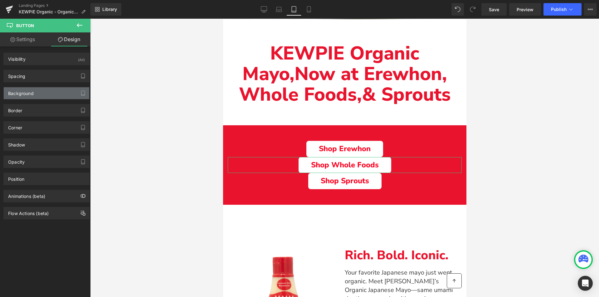
type input "40"
type input "12"
type input "40"
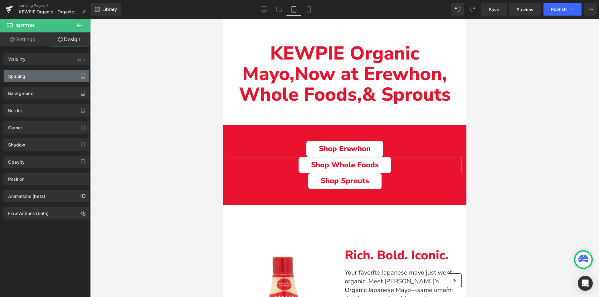
click at [41, 77] on div "Spacing" at bounding box center [46, 76] width 85 height 12
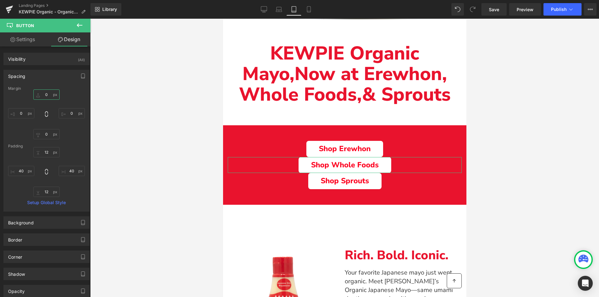
click at [46, 97] on input "0" at bounding box center [46, 94] width 26 height 10
type input "10"
click at [47, 137] on input "0" at bounding box center [46, 134] width 26 height 10
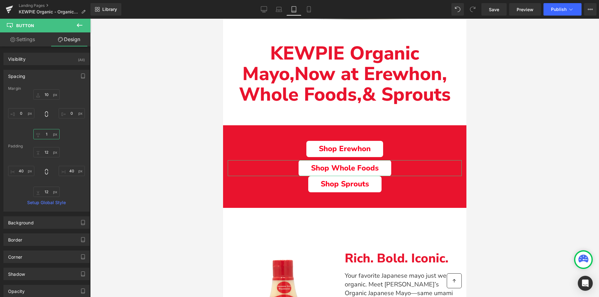
type input "10"
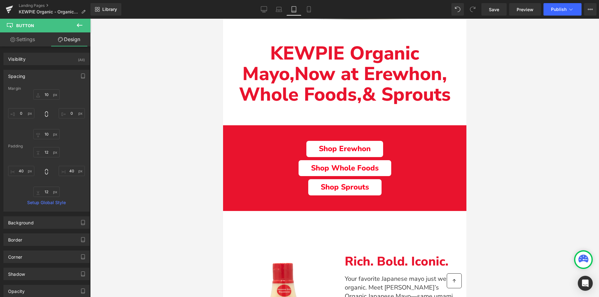
click at [112, 177] on div at bounding box center [344, 158] width 509 height 278
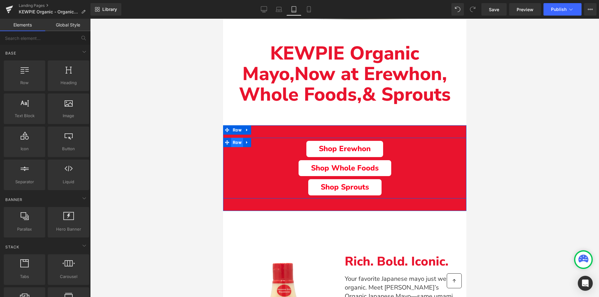
click at [238, 140] on span "Row" at bounding box center [237, 142] width 12 height 9
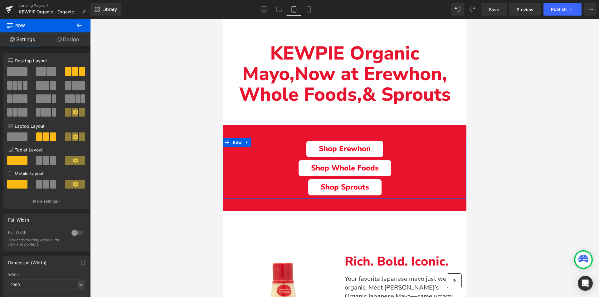
click at [71, 41] on link "Design" at bounding box center [67, 39] width 45 height 14
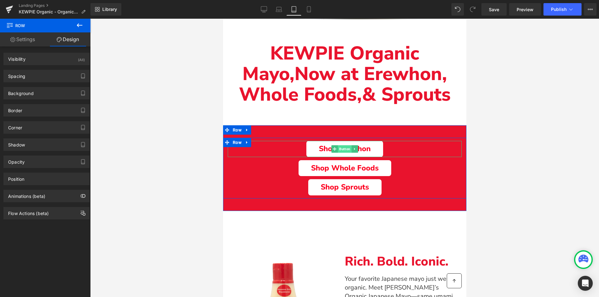
click at [340, 150] on span "Button" at bounding box center [344, 148] width 14 height 7
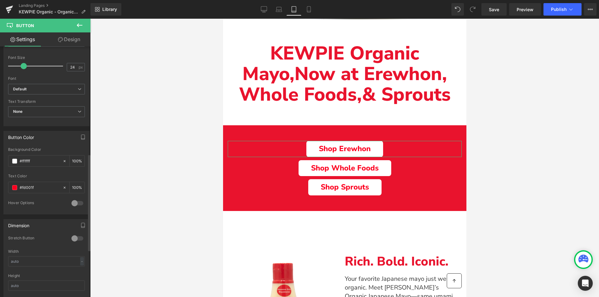
scroll to position [281, 0]
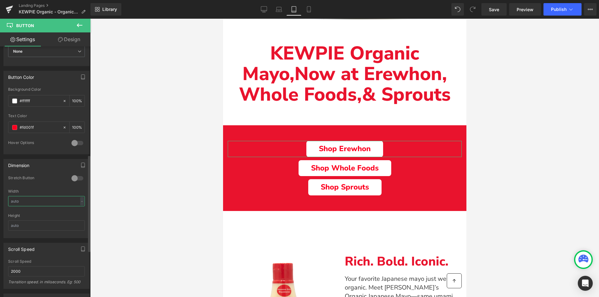
click at [22, 201] on input "text" at bounding box center [46, 201] width 77 height 10
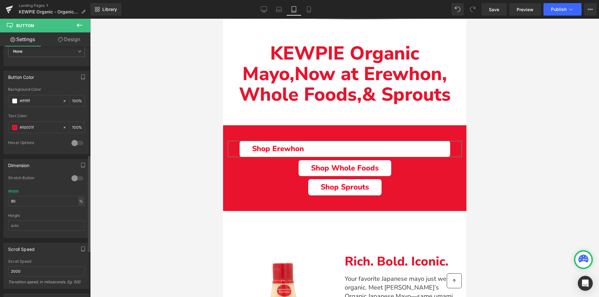
click at [80, 201] on div "%" at bounding box center [81, 201] width 6 height 8
click at [80, 220] on li "px" at bounding box center [81, 219] width 8 height 9
click at [35, 202] on input "675" at bounding box center [46, 201] width 77 height 10
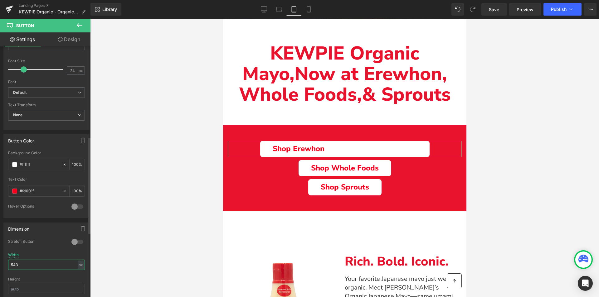
scroll to position [245, 0]
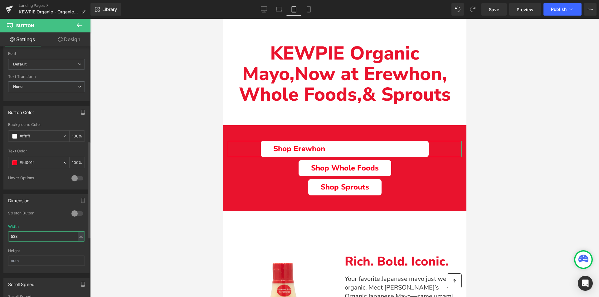
type input "537"
click at [74, 213] on div at bounding box center [77, 214] width 15 height 10
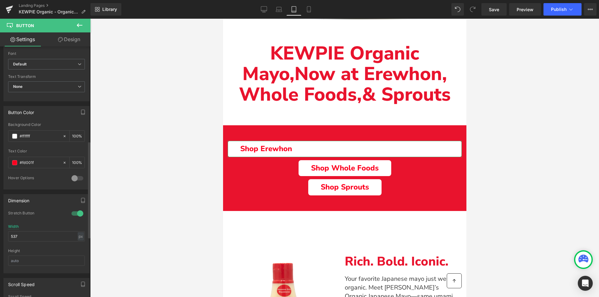
click at [74, 213] on div at bounding box center [77, 214] width 15 height 10
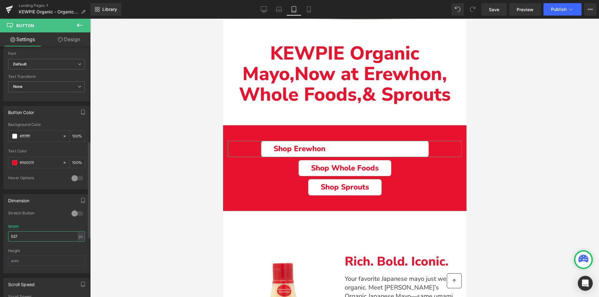
click at [44, 234] on input "537" at bounding box center [46, 236] width 77 height 10
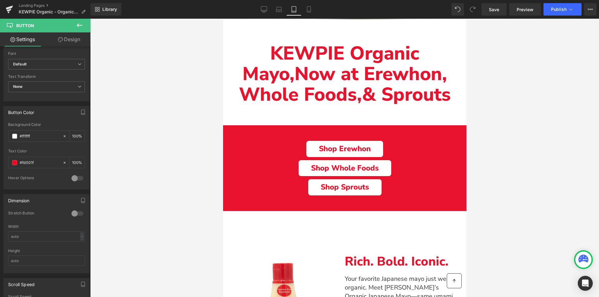
click at [100, 227] on div at bounding box center [344, 158] width 509 height 278
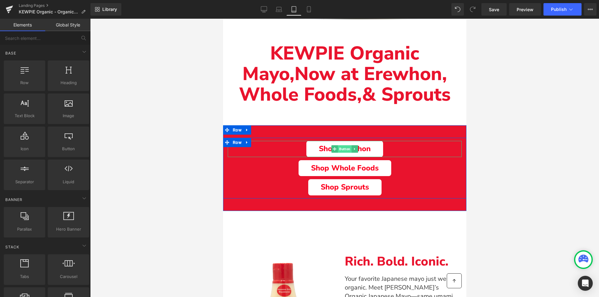
click at [342, 147] on span "Button" at bounding box center [344, 148] width 14 height 7
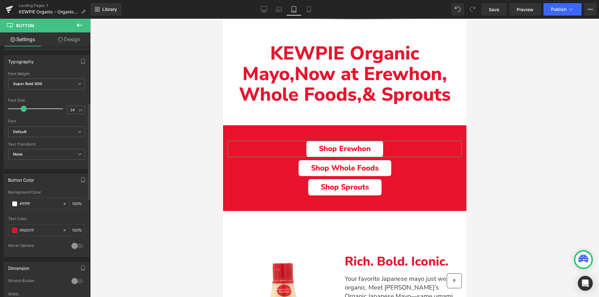
scroll to position [187, 0]
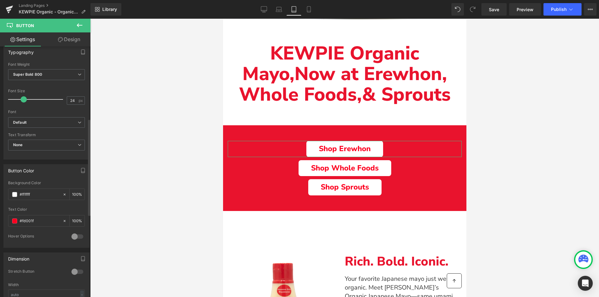
click at [70, 273] on div at bounding box center [77, 272] width 15 height 10
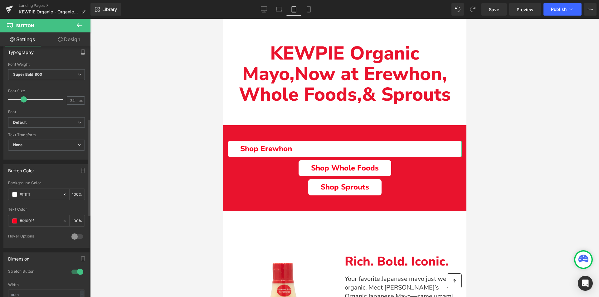
click at [73, 271] on div at bounding box center [77, 272] width 15 height 10
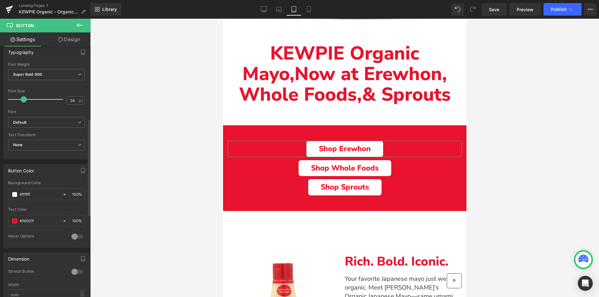
click at [72, 233] on div at bounding box center [77, 237] width 15 height 10
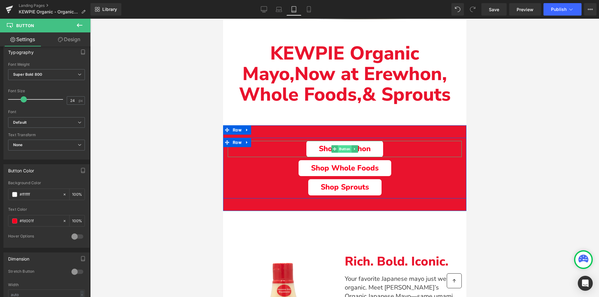
drag, startPoint x: 343, startPoint y: 147, endPoint x: 340, endPoint y: 145, distance: 3.6
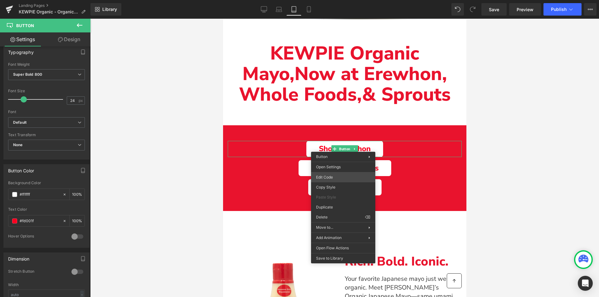
click at [336, 0] on div "Button You are previewing how the will restyle your page. You can not edit Elem…" at bounding box center [299, 0] width 599 height 0
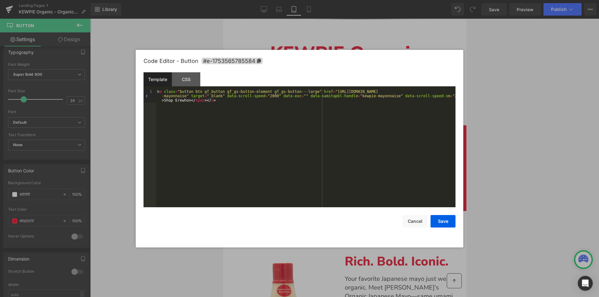
click at [205, 77] on div "Template CSS" at bounding box center [299, 80] width 312 height 17
click at [199, 77] on div "CSS" at bounding box center [186, 79] width 28 height 14
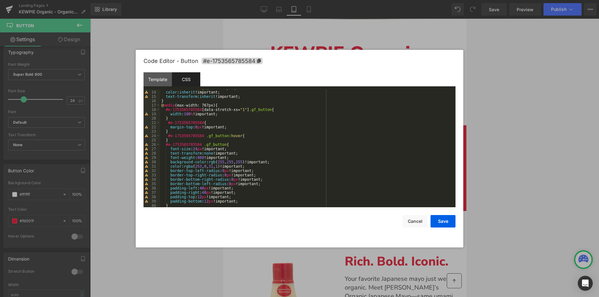
scroll to position [75, 0]
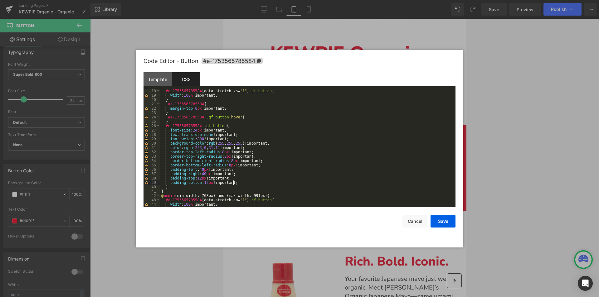
click at [241, 183] on div "#e-1753565785584 [ data-stretch-xs = " 1 " ] .gf_button { width : 100 % !import…" at bounding box center [306, 152] width 293 height 127
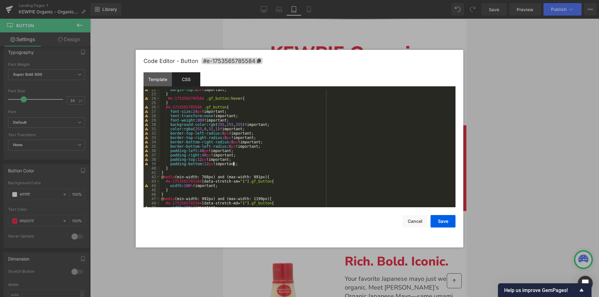
scroll to position [94, 0]
paste textarea
click at [233, 164] on div "margin-top : 0 px !important; } #e-1753565785584 .gf_button :hover { } #e-17535…" at bounding box center [306, 151] width 293 height 127
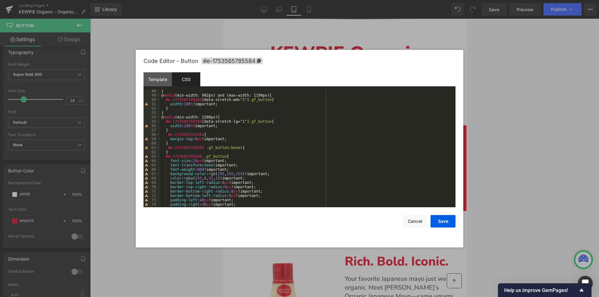
scroll to position [224, 0]
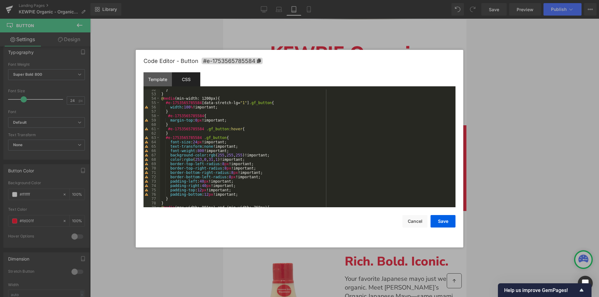
click at [235, 195] on div "} } @ media (min-width: 1200px) { #e-1753565785584 [ data-stretch-lg = " 1 " ] …" at bounding box center [306, 151] width 293 height 127
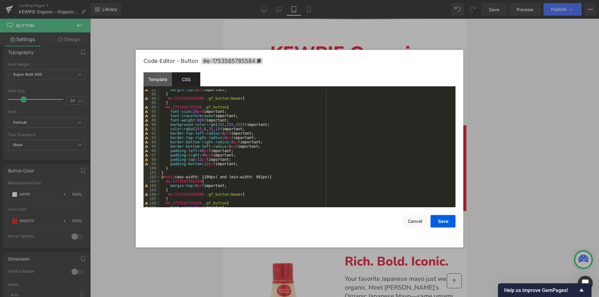
scroll to position [355, 0]
click at [239, 164] on div "margin-top : 0 px !important; } #e-1753565785584 .gf_button :hover { } #e-17535…" at bounding box center [306, 151] width 293 height 127
paste textarea
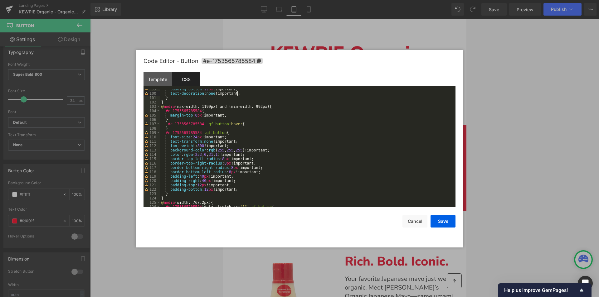
scroll to position [449, 0]
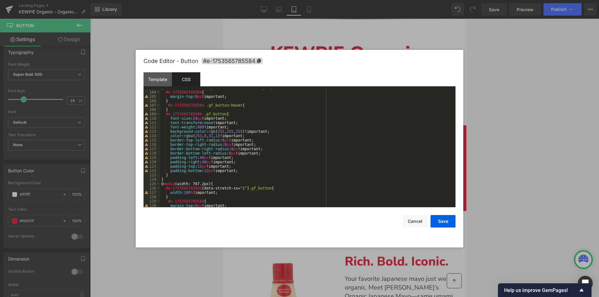
click at [238, 171] on div "@ media (max-width: 1199px) and (min-width: 992px) { #e-1753565785584 { margin-…" at bounding box center [306, 149] width 293 height 127
paste textarea
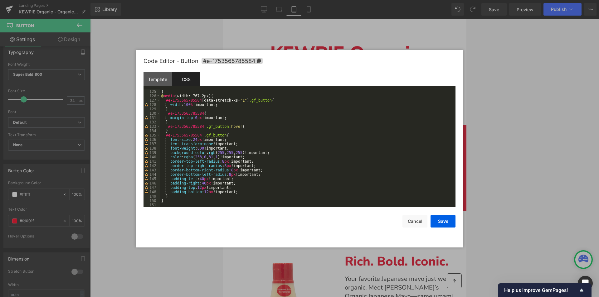
scroll to position [541, 0]
click at [244, 192] on div "} @ media (width: 767.2px) { #e-1753565785584 [ data-stretch-xs = " 1 " ] .gf_b…" at bounding box center [306, 152] width 293 height 127
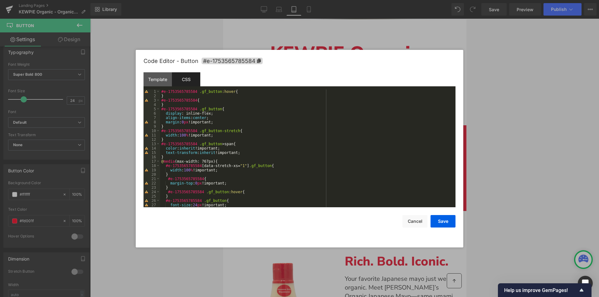
scroll to position [0, 0]
click at [437, 224] on button "Save" at bounding box center [442, 221] width 25 height 12
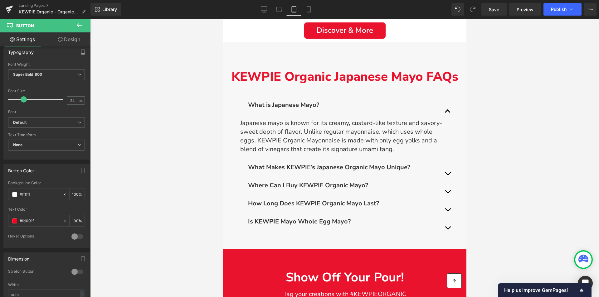
scroll to position [1715, 0]
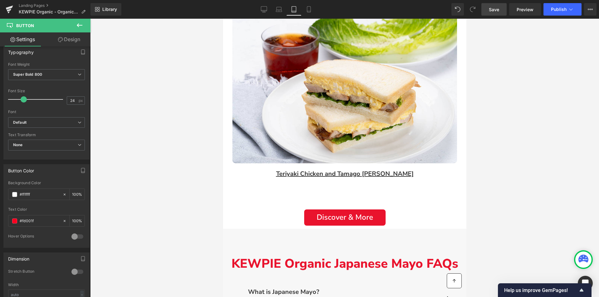
click at [495, 7] on span "Save" at bounding box center [494, 9] width 10 height 7
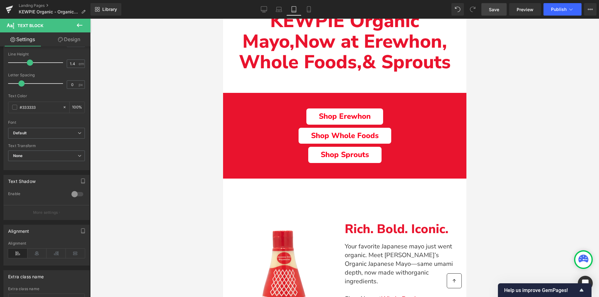
scroll to position [94, 0]
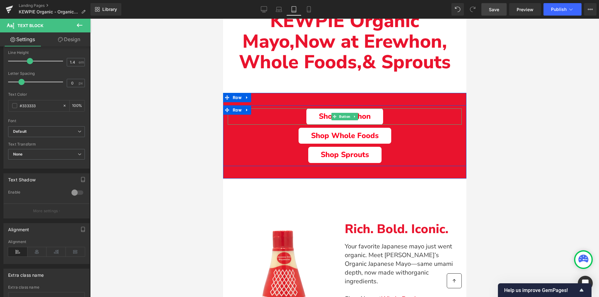
click at [374, 116] on link "Shop Erewhon" at bounding box center [344, 117] width 77 height 16
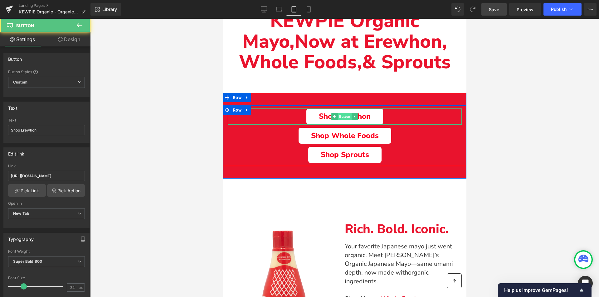
click at [347, 115] on span "Button" at bounding box center [344, 116] width 14 height 7
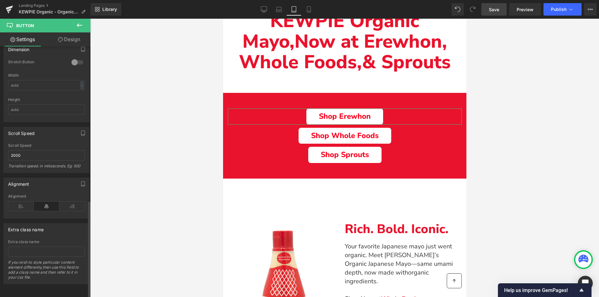
scroll to position [183, 0]
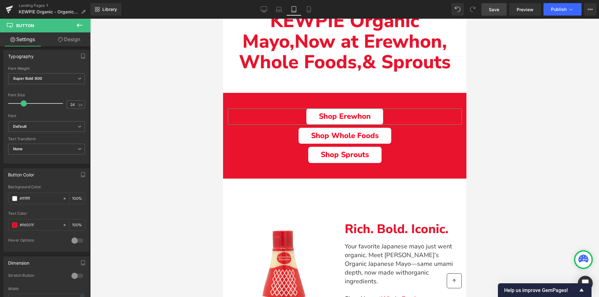
click at [65, 38] on link "Design" at bounding box center [68, 39] width 45 height 14
click at [0, 0] on div "Spacing" at bounding box center [0, 0] width 0 height 0
click at [0, 0] on div "Spacing Margin Padding" at bounding box center [0, 0] width 0 height 0
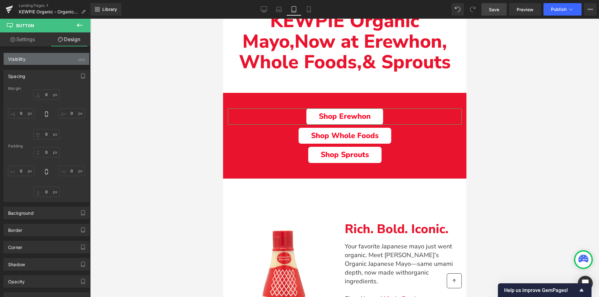
type input "0"
type input "12"
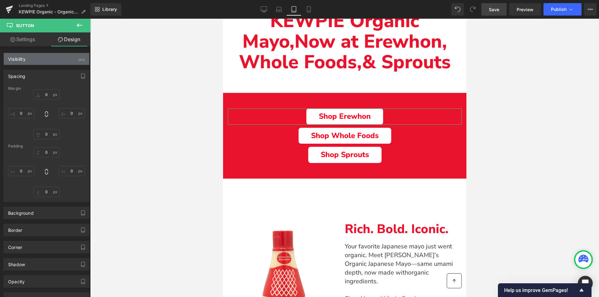
type input "40"
type input "12"
type input "40"
click at [29, 61] on div "Visibility (All)" at bounding box center [46, 59] width 85 height 12
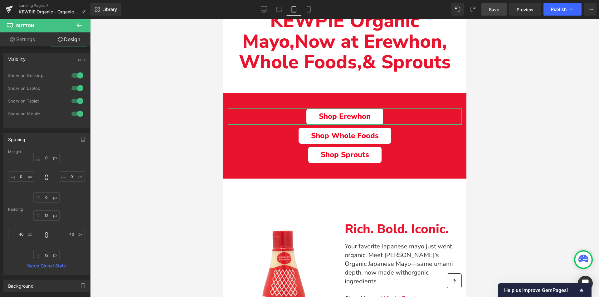
click at [31, 65] on div "Visibility (All) 0|0|0|0 1 Show on Desktop 1 Show on Laptop 1 Show on Tablet 1 …" at bounding box center [46, 91] width 86 height 76
click at [17, 57] on div "Visibility" at bounding box center [16, 57] width 17 height 9
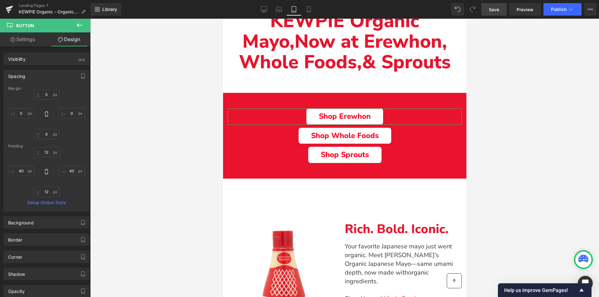
click at [22, 79] on div "Spacing" at bounding box center [16, 74] width 17 height 9
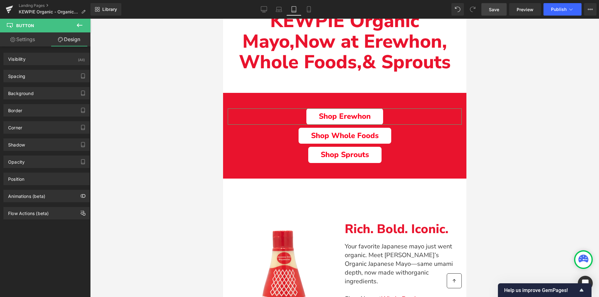
click at [29, 100] on div "Border Border Style Custom Custom Setup Global Style Custom Setup Global Style …" at bounding box center [46, 107] width 93 height 17
click at [30, 96] on div "Background" at bounding box center [46, 93] width 85 height 12
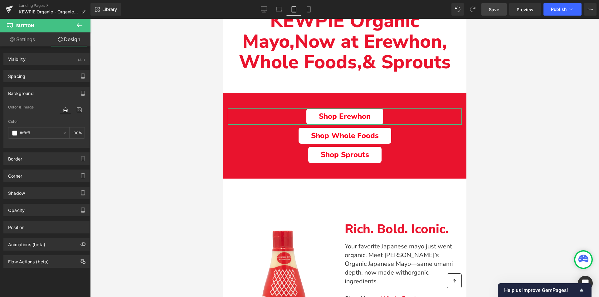
click at [30, 96] on div "Background" at bounding box center [46, 93] width 85 height 12
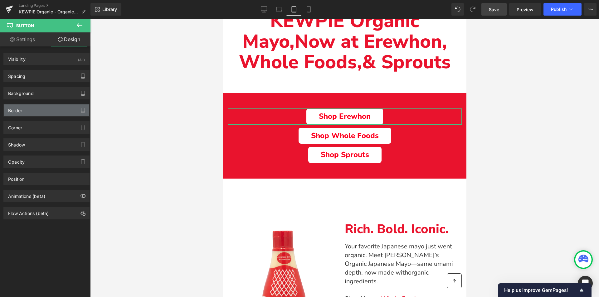
click at [27, 111] on div "Border" at bounding box center [46, 110] width 85 height 12
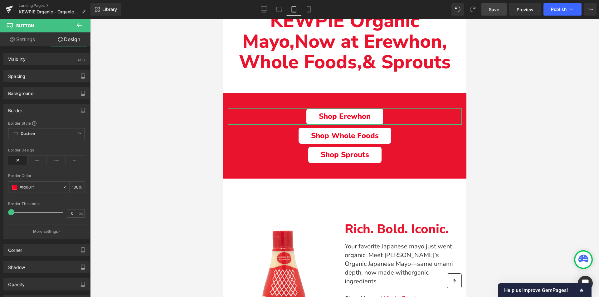
click at [22, 112] on div "Border" at bounding box center [46, 110] width 85 height 12
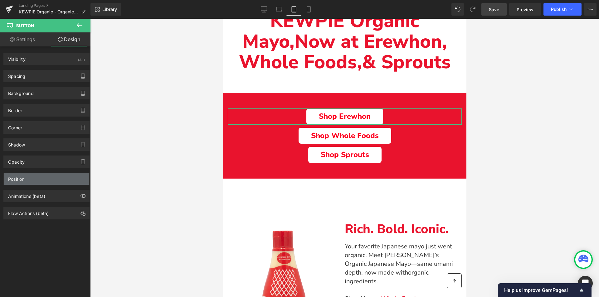
click at [51, 182] on div "Position" at bounding box center [46, 179] width 85 height 12
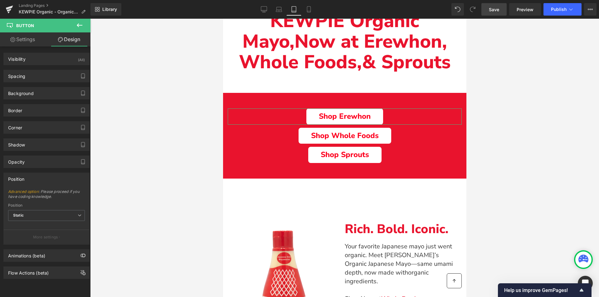
click at [55, 209] on div "Position Static Relative Sticky to the screen (Fixed) Static" at bounding box center [46, 215] width 77 height 25
click at [56, 215] on span "Static" at bounding box center [46, 215] width 77 height 11
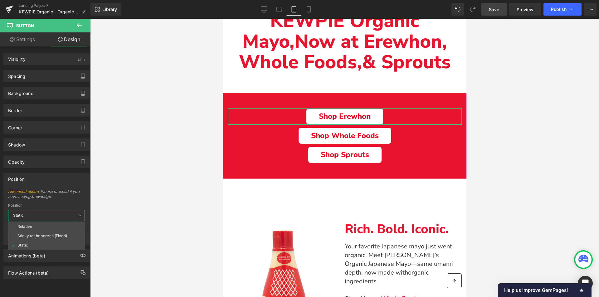
click at [56, 215] on span "Static" at bounding box center [46, 215] width 77 height 11
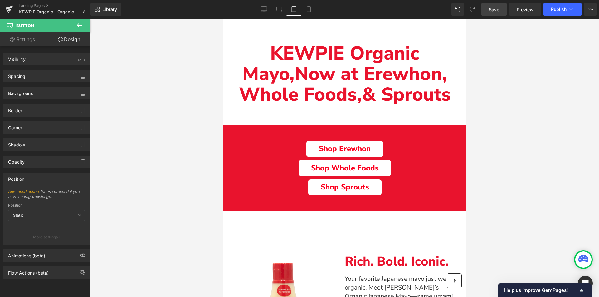
scroll to position [156, 0]
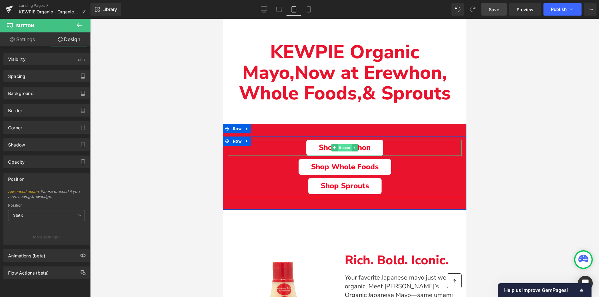
click at [339, 145] on span "Button" at bounding box center [344, 147] width 14 height 7
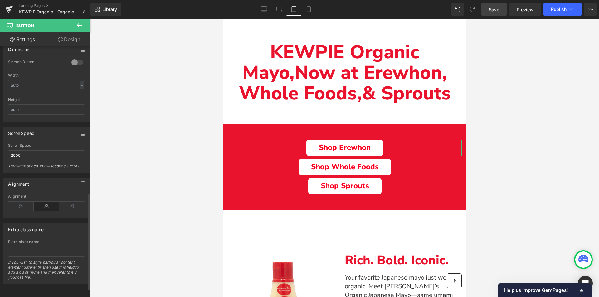
scroll to position [214, 0]
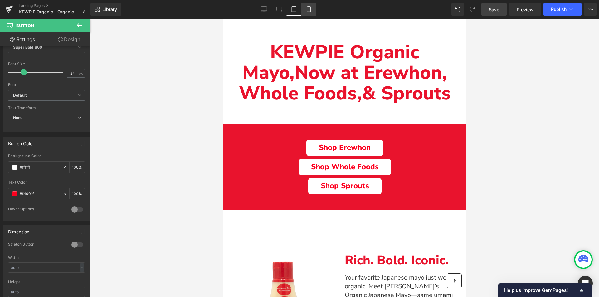
click at [310, 8] on icon at bounding box center [308, 10] width 3 height 6
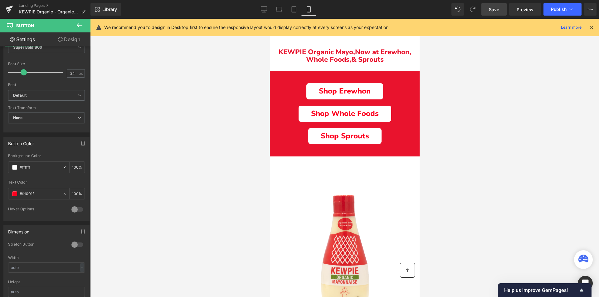
type input "100"
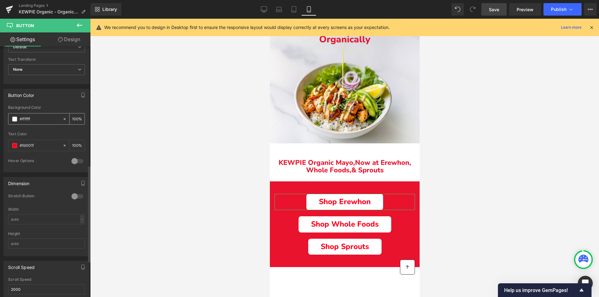
scroll to position [308, 0]
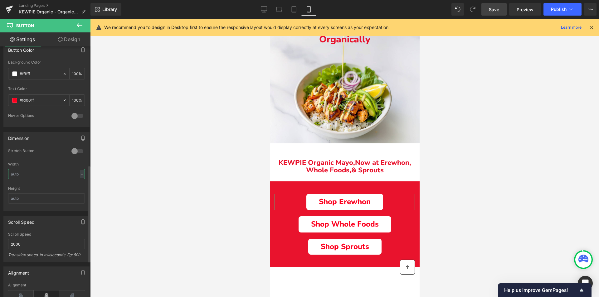
click at [22, 176] on input "text" at bounding box center [46, 174] width 77 height 10
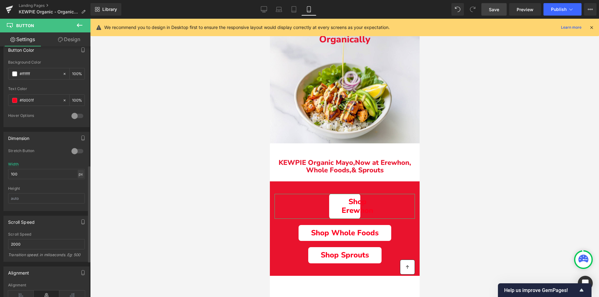
click at [80, 172] on div "px" at bounding box center [81, 174] width 6 height 8
click at [79, 184] on li "%" at bounding box center [81, 183] width 8 height 9
click at [37, 178] on input "22.22" at bounding box center [46, 174] width 77 height 10
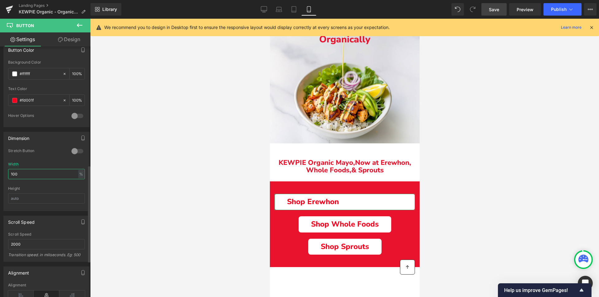
type input "100"
click at [41, 190] on div "Height" at bounding box center [46, 188] width 77 height 4
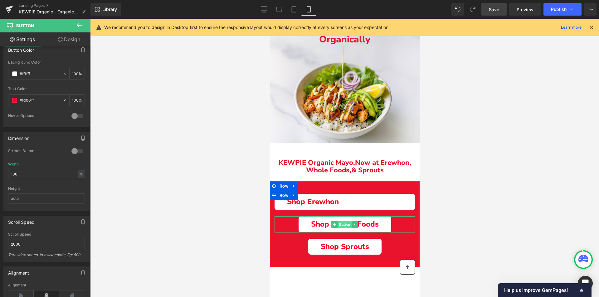
click at [346, 223] on span "Button" at bounding box center [344, 224] width 14 height 7
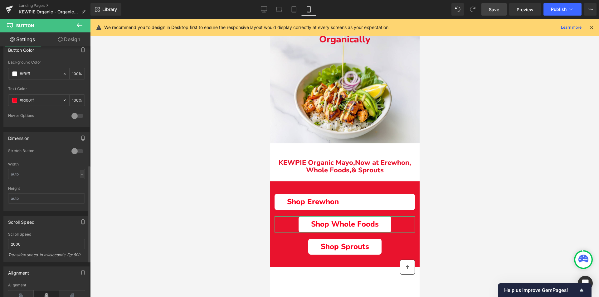
click at [81, 171] on div "-" at bounding box center [82, 174] width 4 height 8
click at [79, 184] on li "%" at bounding box center [81, 183] width 8 height 9
click at [60, 176] on input "text" at bounding box center [46, 174] width 77 height 10
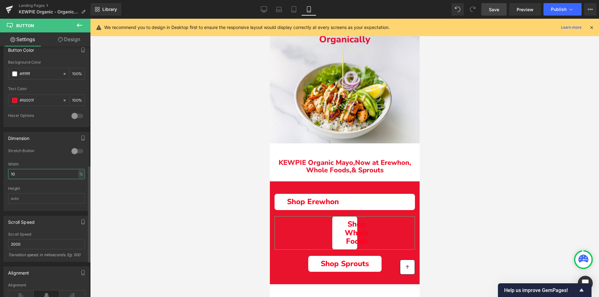
type input "100"
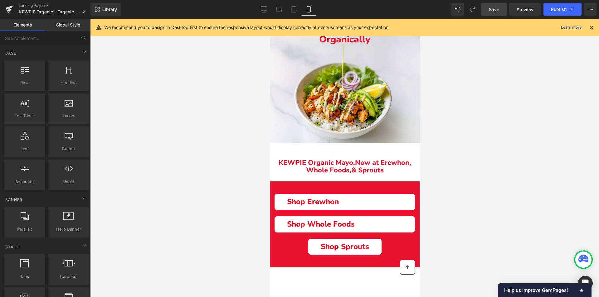
click at [130, 217] on div at bounding box center [344, 158] width 509 height 278
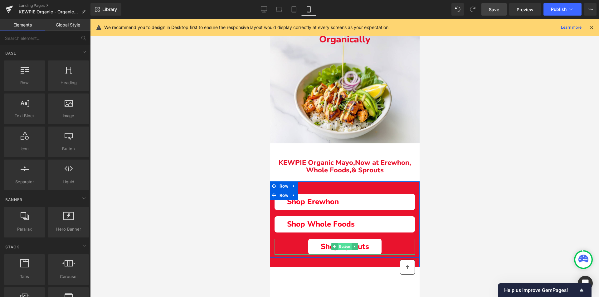
click at [347, 246] on span "Button" at bounding box center [344, 246] width 14 height 7
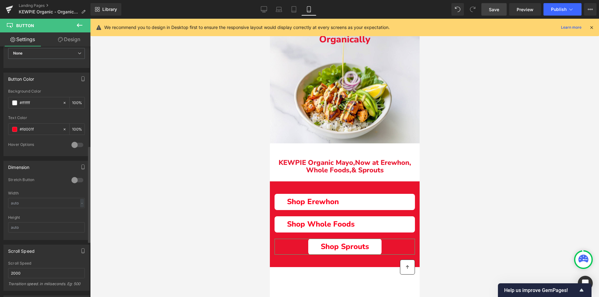
scroll to position [249, 0]
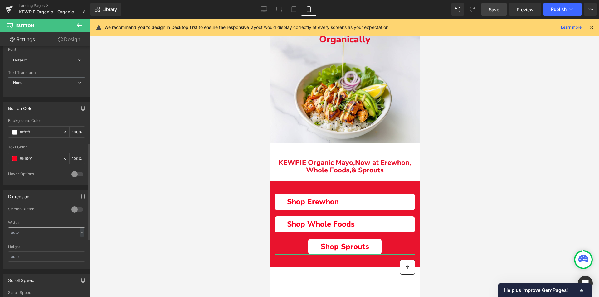
click at [82, 230] on div "0 Stretch Button Width - % px Height" at bounding box center [46, 238] width 85 height 62
click at [39, 229] on input "text" at bounding box center [46, 232] width 77 height 10
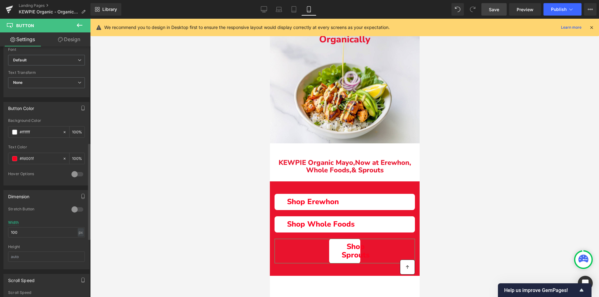
click at [83, 235] on div "0 Stretch Button 100px Width 100 px % px Height" at bounding box center [46, 238] width 85 height 62
click at [78, 234] on div "px" at bounding box center [81, 232] width 6 height 8
click at [78, 242] on li "%" at bounding box center [81, 242] width 8 height 9
click at [43, 234] on input "22.22" at bounding box center [46, 232] width 77 height 10
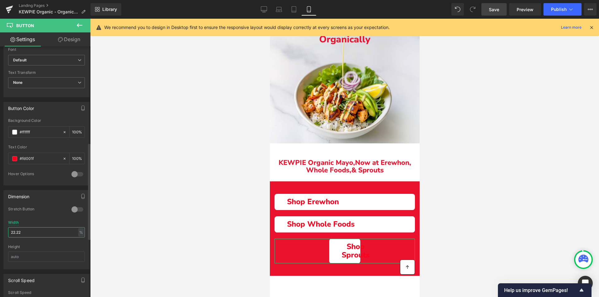
click at [43, 234] on input "22.22" at bounding box center [46, 232] width 77 height 10
type input "100"
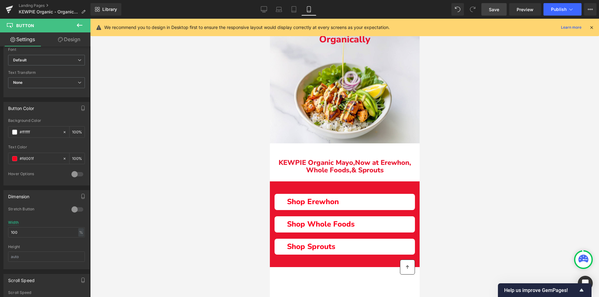
click at [141, 225] on div at bounding box center [344, 158] width 509 height 278
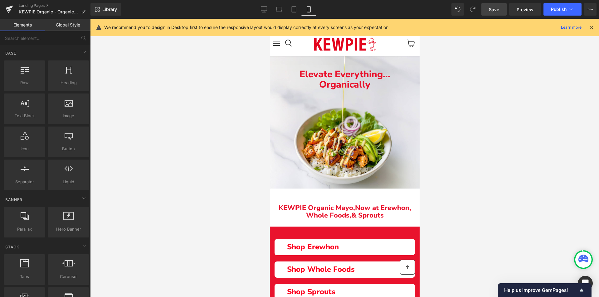
scroll to position [62, 0]
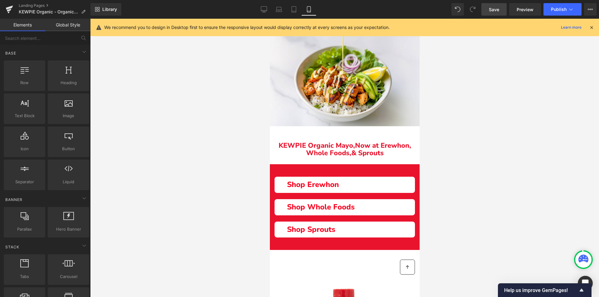
click at [499, 189] on div at bounding box center [344, 158] width 509 height 278
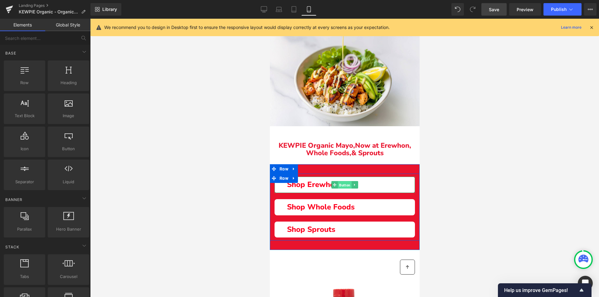
click at [343, 183] on span "Button" at bounding box center [344, 184] width 14 height 7
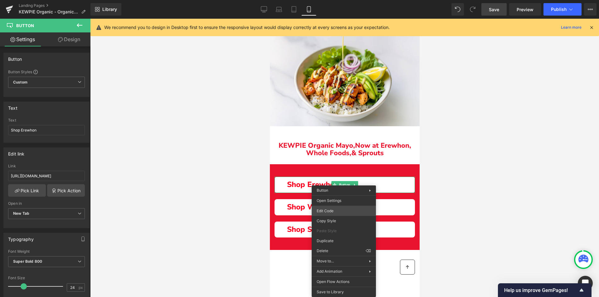
click at [329, 0] on div "Button You are previewing how the will restyle your page. You can not edit Elem…" at bounding box center [299, 0] width 599 height 0
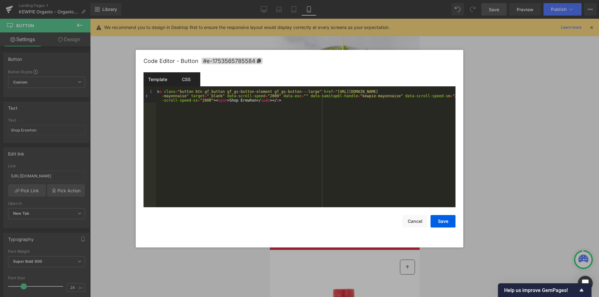
click at [197, 77] on div "CSS" at bounding box center [186, 79] width 28 height 14
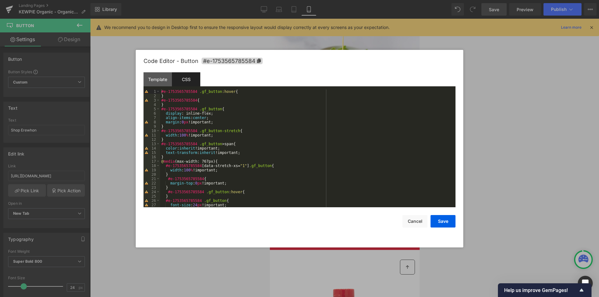
click at [217, 122] on div "#e-1753565785584 .gf_button :hover { } #e-1753565785584 { } #e-1753565785584 .g…" at bounding box center [306, 152] width 293 height 127
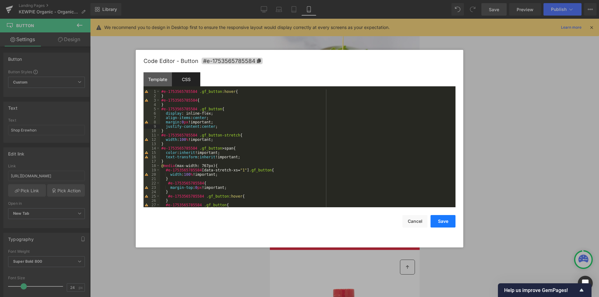
click at [448, 220] on button "Save" at bounding box center [442, 221] width 25 height 12
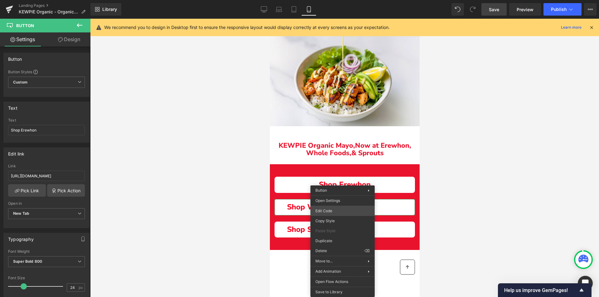
click at [329, 0] on div "Button You are previewing how the will restyle your page. You can not edit Elem…" at bounding box center [299, 0] width 599 height 0
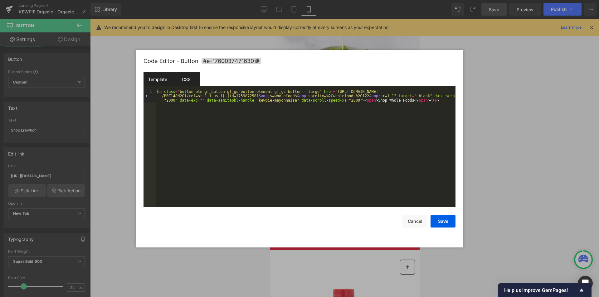
click at [192, 84] on div "CSS" at bounding box center [186, 79] width 28 height 14
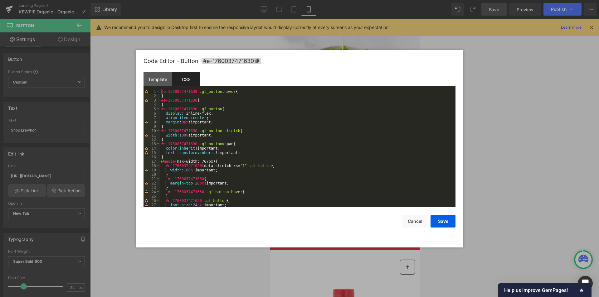
click at [218, 120] on div "#e-1760037471630 .gf_button :hover { } #e-1760037471630 { } #e-1760037471630 .g…" at bounding box center [306, 152] width 293 height 127
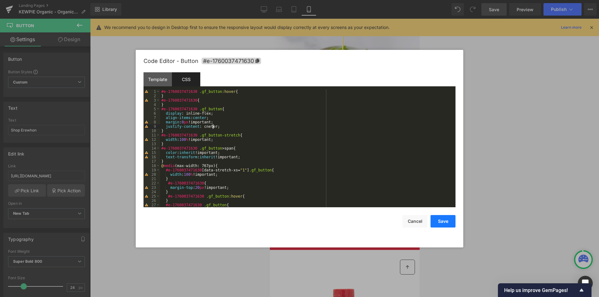
click at [444, 221] on button "Save" at bounding box center [442, 221] width 25 height 12
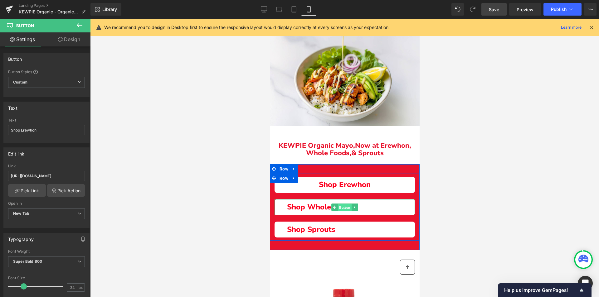
click at [343, 204] on span "Button" at bounding box center [344, 207] width 14 height 7
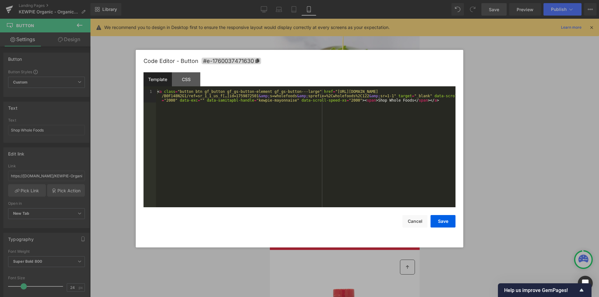
click at [327, 0] on div "Button You are previewing how the will restyle your page. You can not edit Elem…" at bounding box center [299, 0] width 599 height 0
click at [186, 74] on div "CSS" at bounding box center [186, 79] width 28 height 14
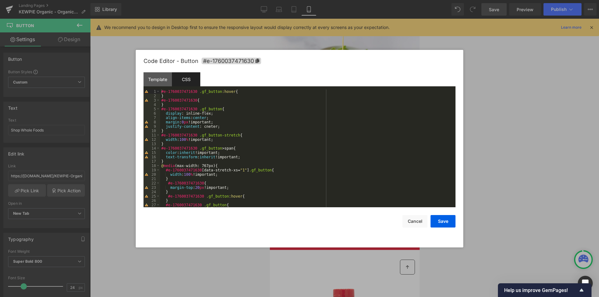
click at [205, 127] on div "#e-1760037471630 .gf_button :hover { } #e-1760037471630 { } #e-1760037471630 .g…" at bounding box center [306, 152] width 293 height 127
click at [453, 220] on button "Save" at bounding box center [442, 221] width 25 height 12
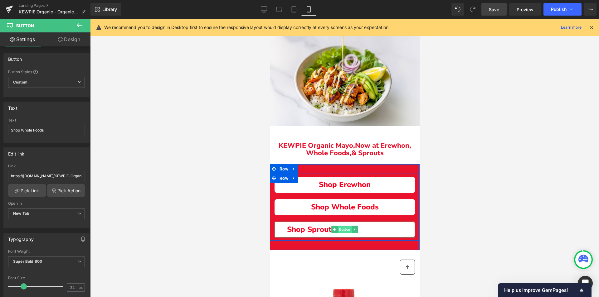
click at [348, 227] on span "Button" at bounding box center [344, 229] width 14 height 7
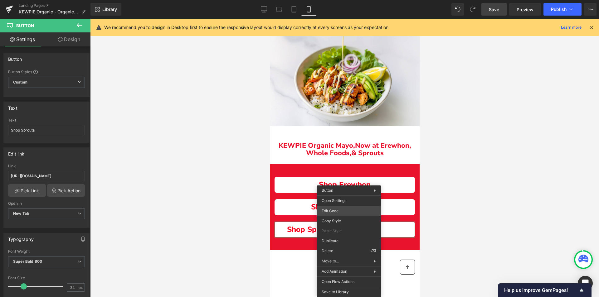
click at [331, 0] on div "Button You are previewing how the will restyle your page. You can not edit Elem…" at bounding box center [299, 0] width 599 height 0
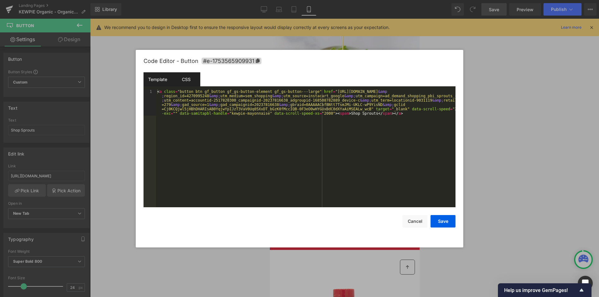
click at [190, 76] on div "CSS" at bounding box center [186, 79] width 28 height 14
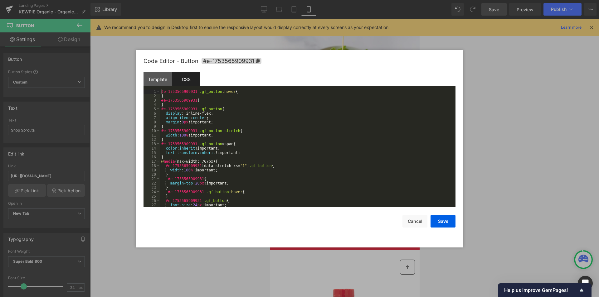
click at [214, 124] on div "#e-1753565909931 .gf_button :hover { } #e-1753565909931 { } #e-1753565909931 .g…" at bounding box center [306, 152] width 293 height 127
click at [219, 123] on div "#e-1753565909931 .gf_button :hover { } #e-1753565909931 { } #e-1753565909931 .g…" at bounding box center [306, 152] width 293 height 127
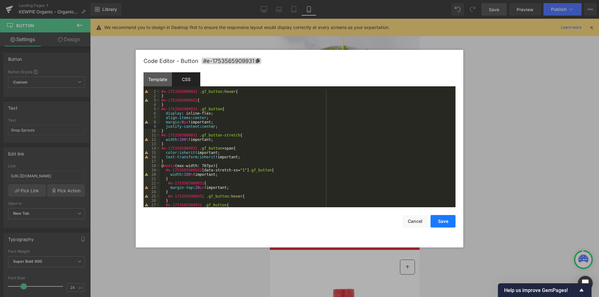
click at [443, 222] on button "Save" at bounding box center [442, 221] width 25 height 12
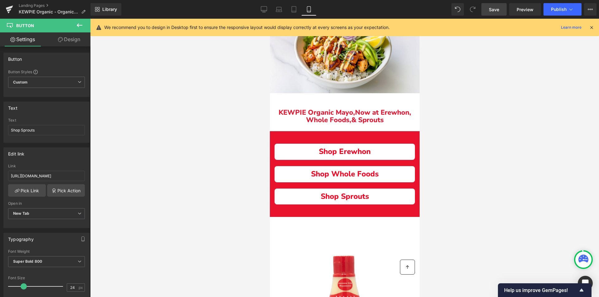
scroll to position [0, 0]
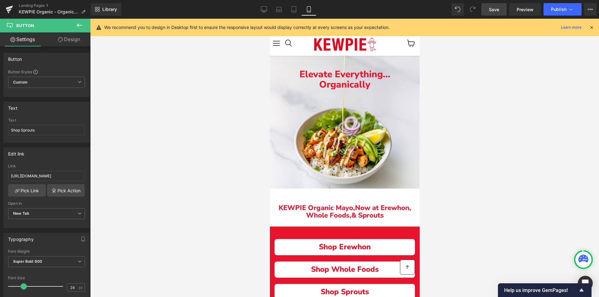
click at [500, 14] on link "Save" at bounding box center [493, 9] width 25 height 12
click at [501, 7] on link "Save" at bounding box center [493, 9] width 25 height 12
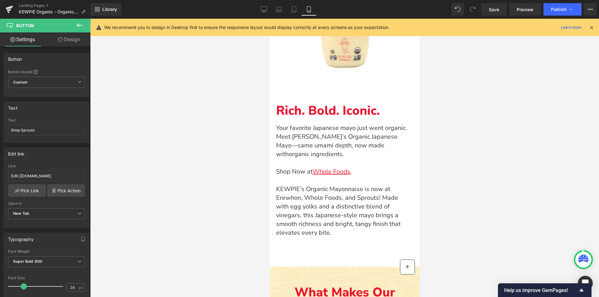
scroll to position [218, 0]
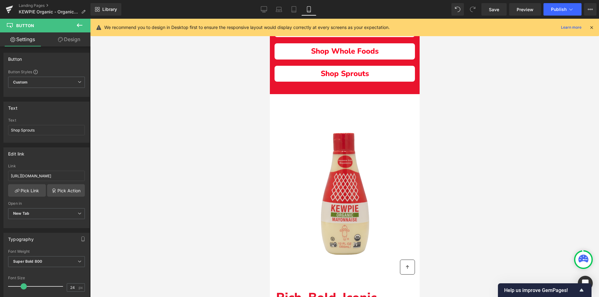
click at [346, 147] on img "Main content" at bounding box center [344, 194] width 70 height 132
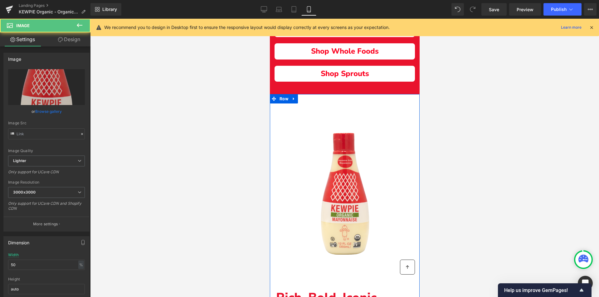
type input "https://ucarecdn.com/957e794f-e12e-4f4c-bd16-2228b72815d2/-/format/auto/-/previ…"
click at [339, 105] on div "Image Row Rich. Bold. Iconic. Text Block Your favorite Japanese mayo just went …" at bounding box center [344, 274] width 150 height 360
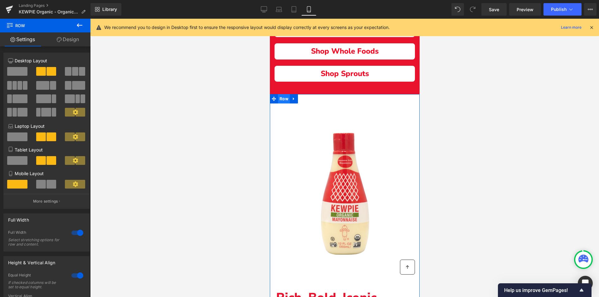
click at [284, 95] on span "Row" at bounding box center [284, 98] width 12 height 9
click at [66, 42] on link "Design" at bounding box center [67, 39] width 45 height 14
click at [0, 0] on div "Spacing" at bounding box center [0, 0] width 0 height 0
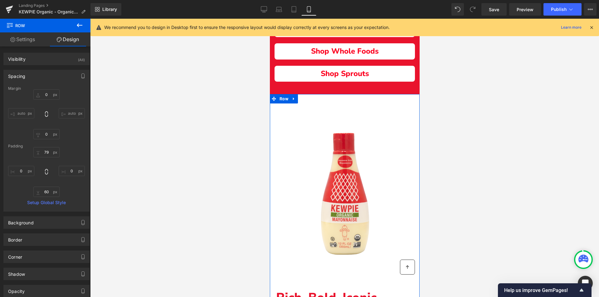
type input "0"
type input "79"
type input "0"
type input "60"
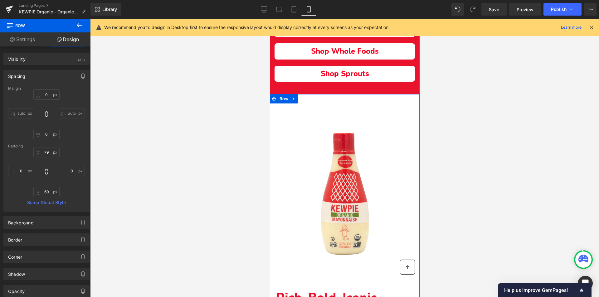
type input "0"
click at [49, 152] on input "79" at bounding box center [46, 152] width 26 height 10
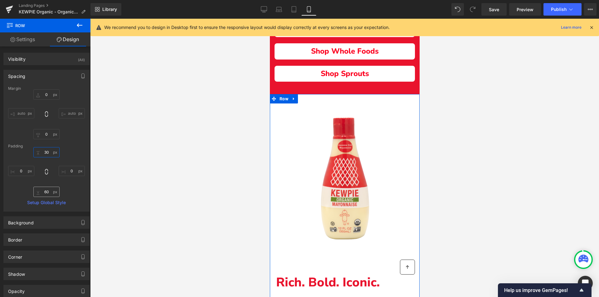
type input "30"
click at [48, 191] on input "60" at bounding box center [46, 192] width 26 height 10
type input "30"
click at [331, 277] on p "Rich. Bold. Iconic." at bounding box center [344, 283] width 137 height 14
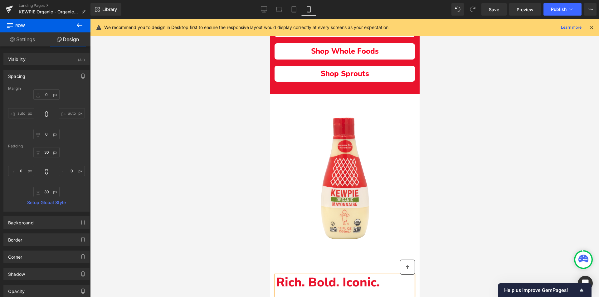
click at [340, 284] on p "Rich. Bold. Iconic." at bounding box center [344, 283] width 137 height 14
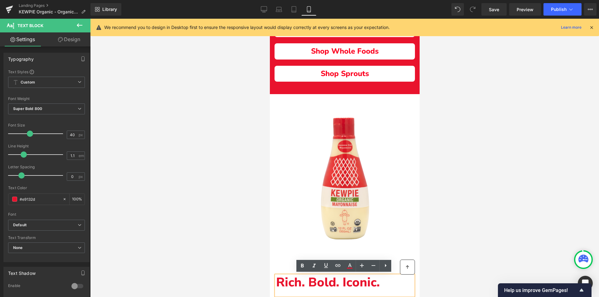
click at [479, 272] on div at bounding box center [344, 158] width 509 height 278
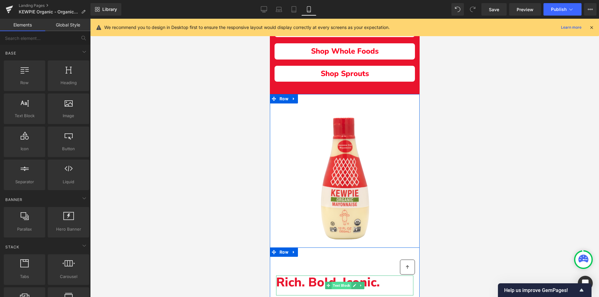
click at [340, 284] on span "Text Block" at bounding box center [341, 285] width 20 height 7
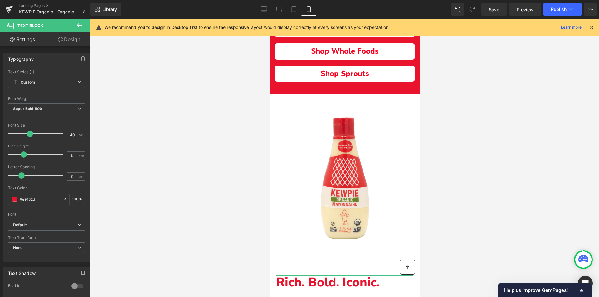
click at [77, 37] on link "Design" at bounding box center [68, 39] width 45 height 14
click at [0, 0] on div "Spacing" at bounding box center [0, 0] width 0 height 0
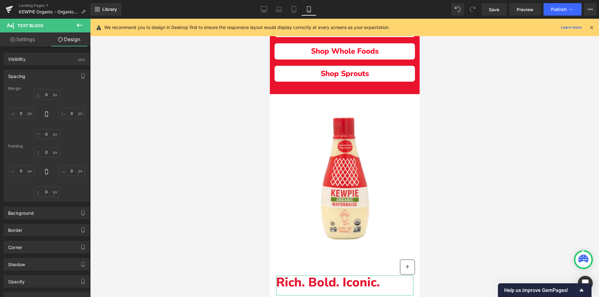
type input "60"
type input "0"
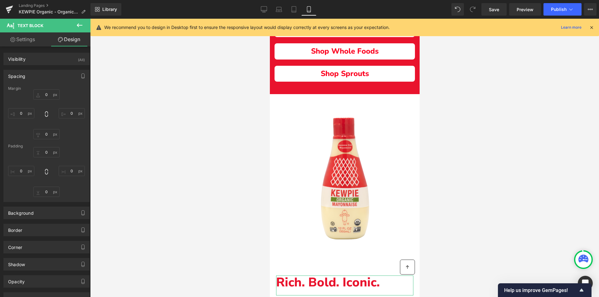
type input "0"
type input "20"
type input "0"
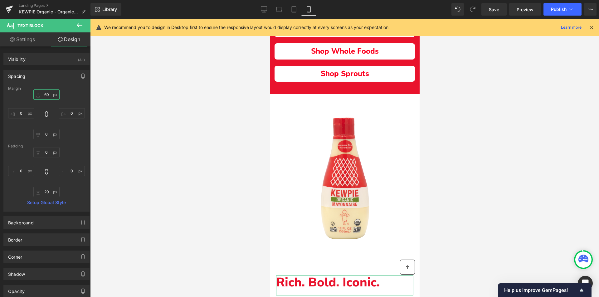
click at [47, 96] on input "60" at bounding box center [46, 94] width 26 height 10
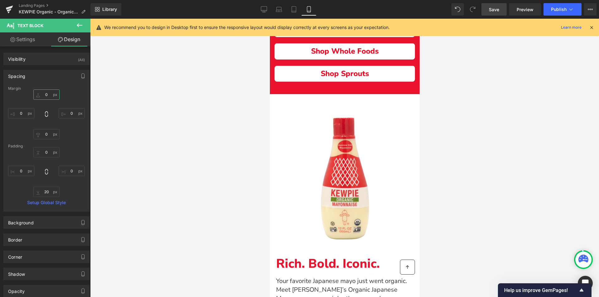
type input "0"
click at [490, 10] on span "Save" at bounding box center [494, 9] width 10 height 7
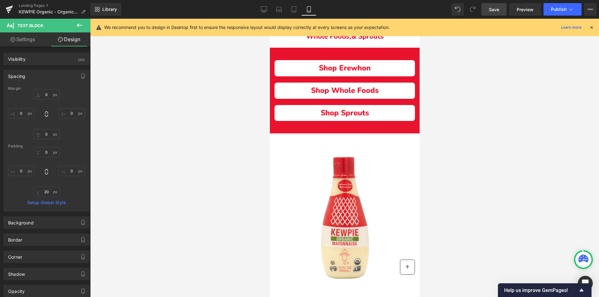
scroll to position [0, 0]
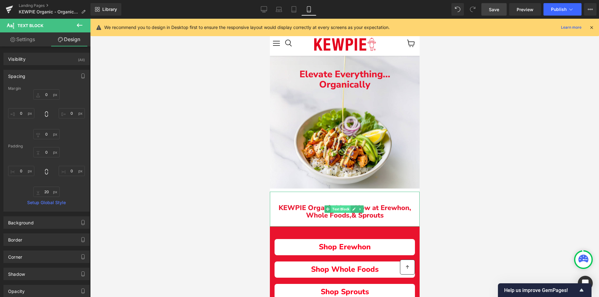
click at [345, 207] on span "Text Block" at bounding box center [341, 208] width 20 height 7
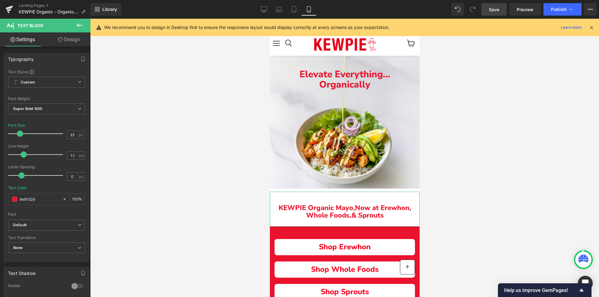
click at [71, 39] on link "Design" at bounding box center [68, 39] width 45 height 14
click at [0, 0] on div "Spacing" at bounding box center [0, 0] width 0 height 0
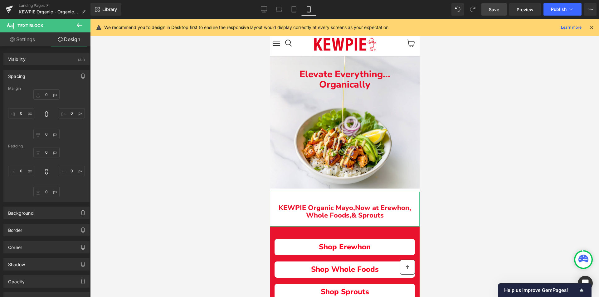
click at [31, 75] on div "Spacing" at bounding box center [46, 76] width 85 height 12
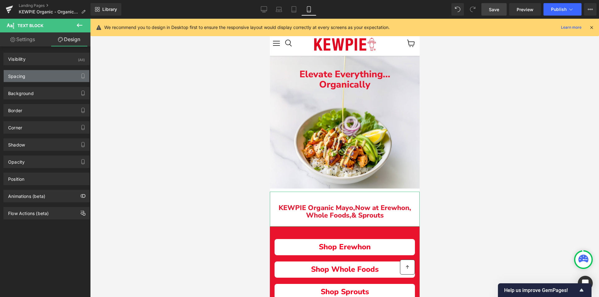
click at [31, 75] on div "Spacing" at bounding box center [46, 76] width 85 height 12
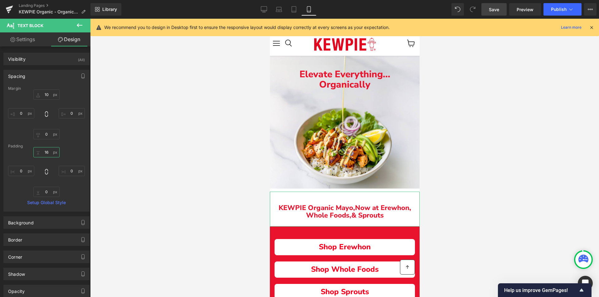
click at [47, 149] on input "16" at bounding box center [46, 152] width 26 height 10
click at [47, 153] on input "16" at bounding box center [46, 152] width 26 height 10
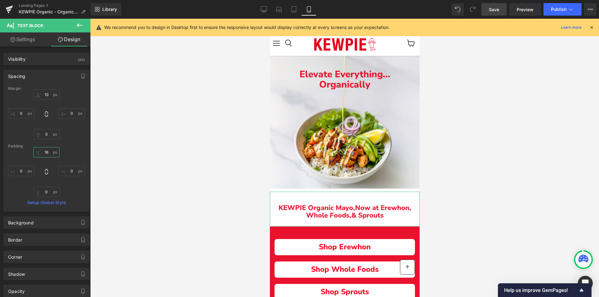
type input "0"
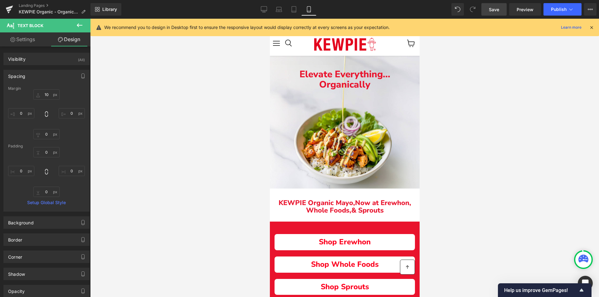
click at [232, 171] on div at bounding box center [344, 158] width 509 height 278
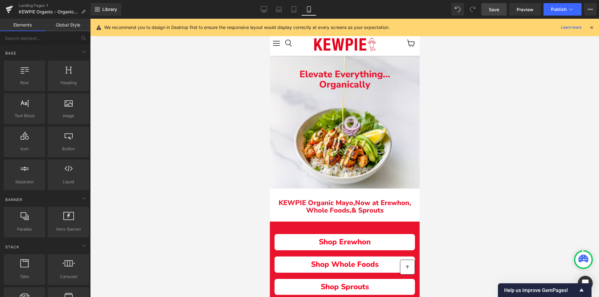
click at [496, 9] on span "Save" at bounding box center [494, 9] width 10 height 7
click at [340, 205] on span "Text Block" at bounding box center [341, 206] width 20 height 7
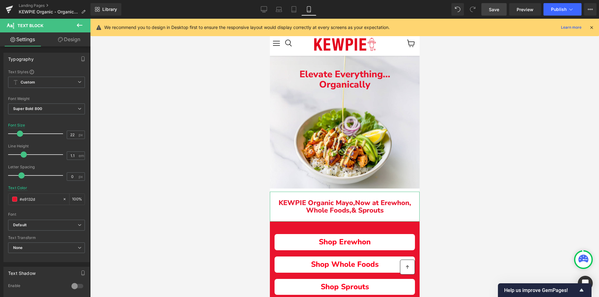
click at [73, 42] on link "Design" at bounding box center [68, 39] width 45 height 14
click at [0, 0] on div "Spacing" at bounding box center [0, 0] width 0 height 0
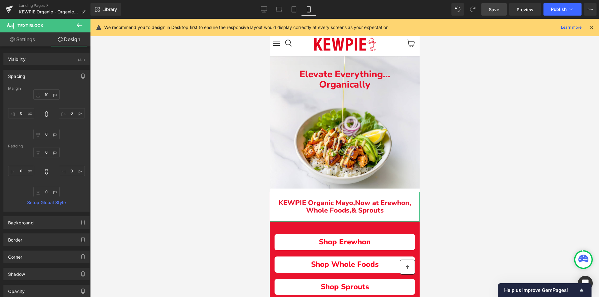
type input "10"
type input "0"
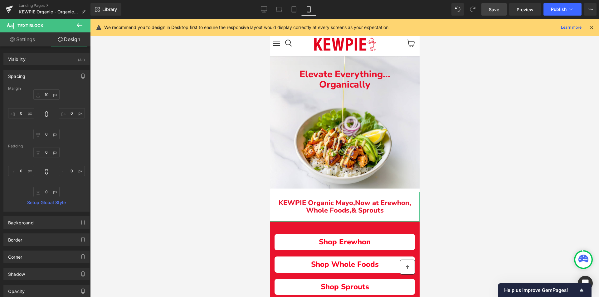
type input "0"
click at [45, 94] on input "10" at bounding box center [46, 94] width 26 height 10
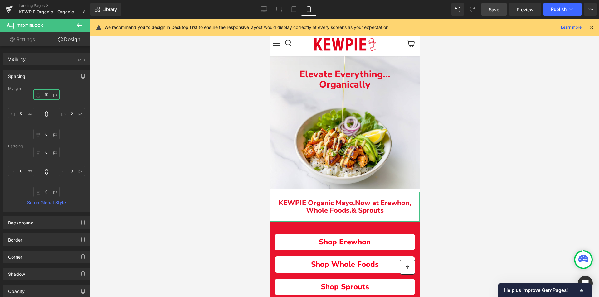
type input "0"
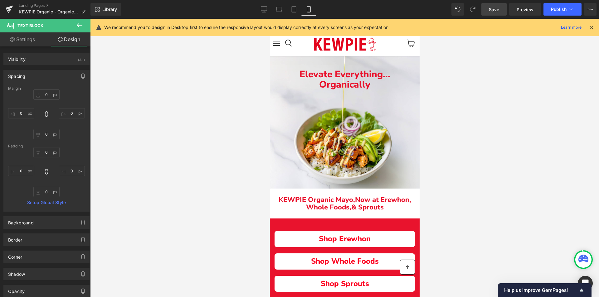
click at [176, 150] on div at bounding box center [344, 158] width 509 height 278
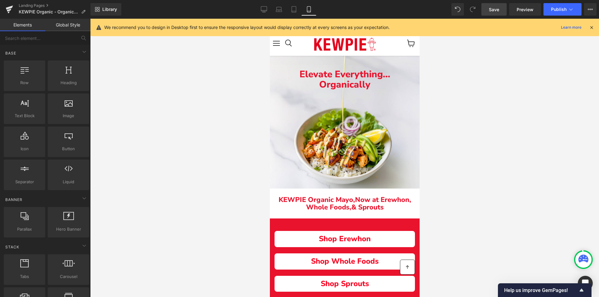
click at [494, 9] on span "Save" at bounding box center [494, 9] width 10 height 7
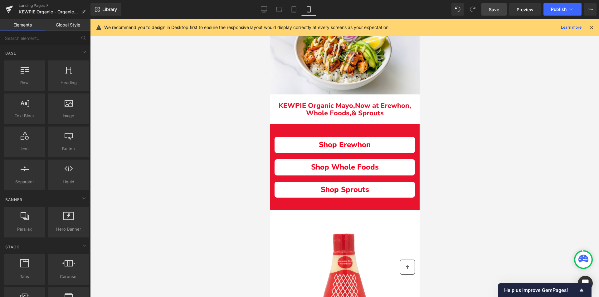
scroll to position [94, 0]
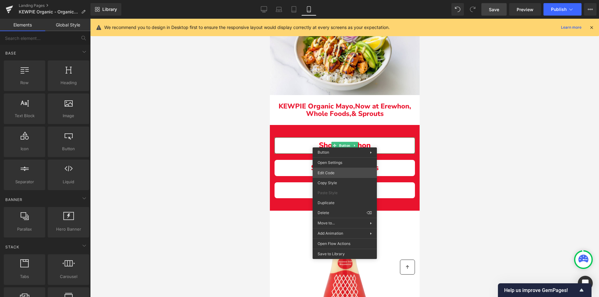
click at [327, 0] on div "Text Block You are previewing how the will restyle your page. You can not edit …" at bounding box center [299, 0] width 599 height 0
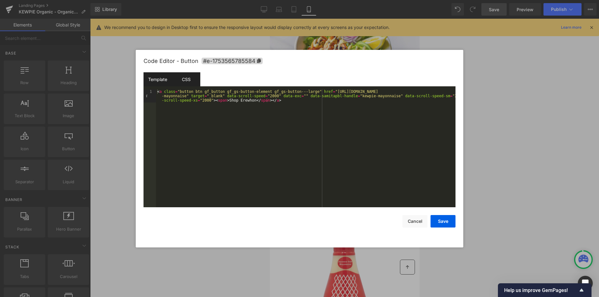
click at [185, 83] on div "CSS" at bounding box center [186, 79] width 28 height 14
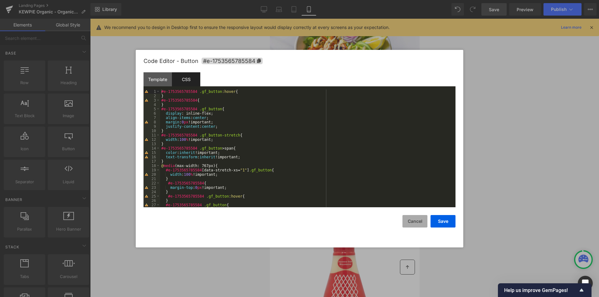
drag, startPoint x: 415, startPoint y: 221, endPoint x: 102, endPoint y: 228, distance: 312.5
click at [415, 221] on button "Cancel" at bounding box center [414, 221] width 25 height 12
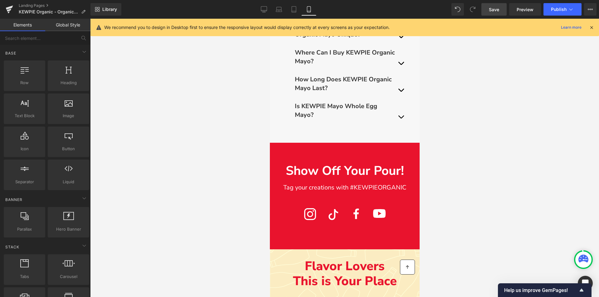
scroll to position [1684, 0]
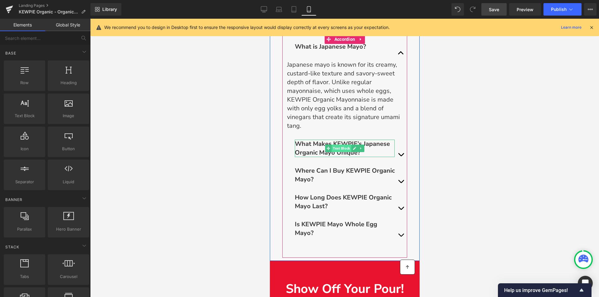
click at [342, 145] on span "Text Block" at bounding box center [341, 148] width 20 height 7
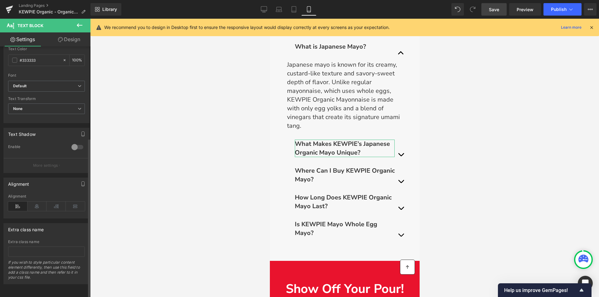
scroll to position [0, 0]
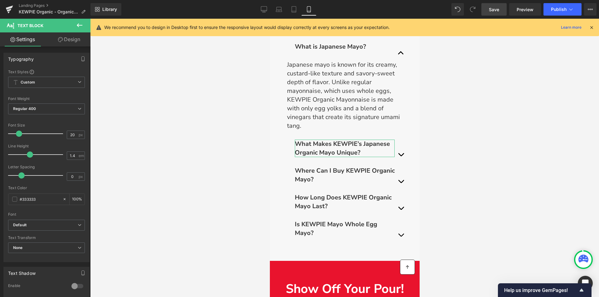
click at [75, 38] on link "Design" at bounding box center [68, 39] width 45 height 14
click at [0, 0] on div "Spacing" at bounding box center [0, 0] width 0 height 0
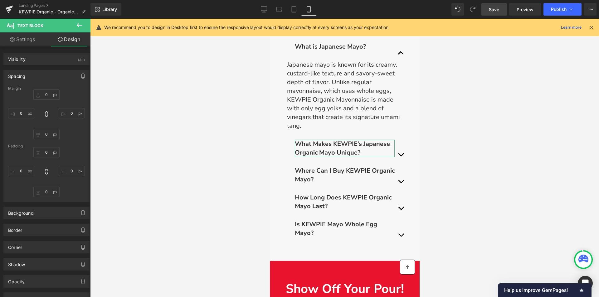
click at [32, 78] on div "Spacing" at bounding box center [46, 76] width 85 height 12
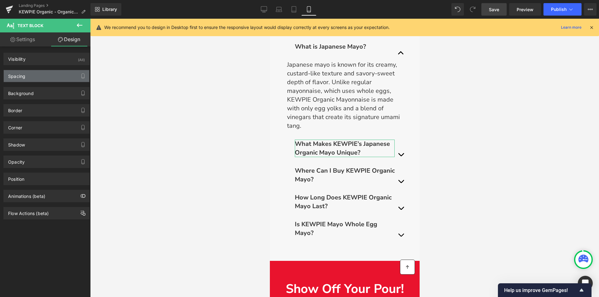
type input "-20"
type input "0"
type input "20"
type input "0"
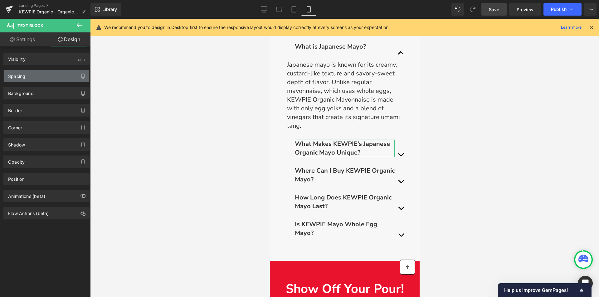
type input "0"
click at [27, 80] on div "Spacing" at bounding box center [46, 76] width 85 height 12
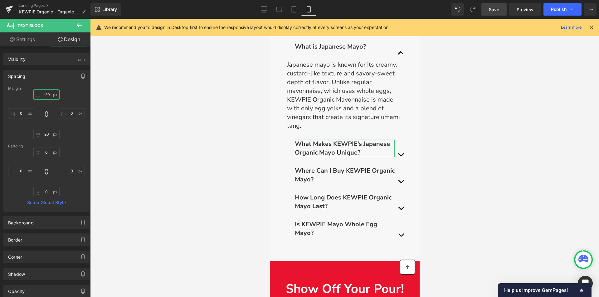
click at [47, 94] on input "-20" at bounding box center [46, 94] width 26 height 10
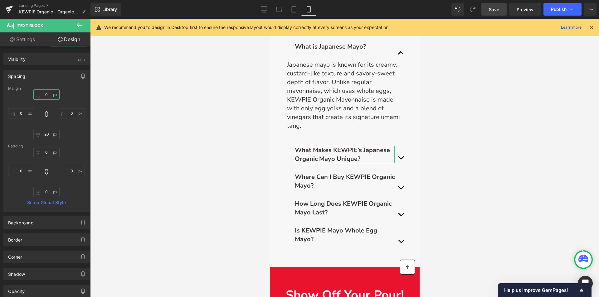
type input "-20"
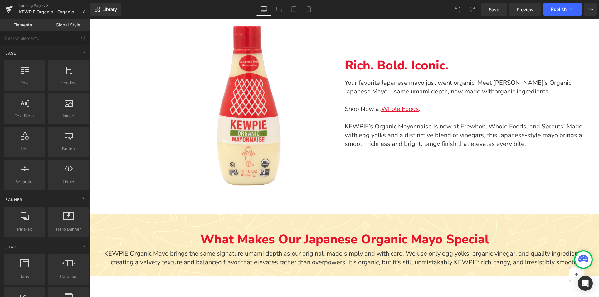
scroll to position [478, 0]
